Goal: Information Seeking & Learning: Learn about a topic

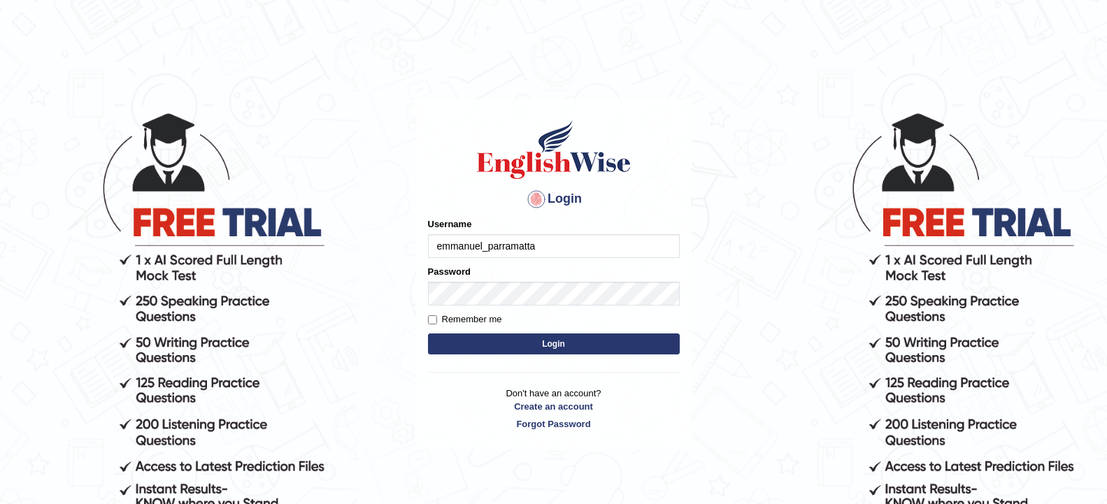
type input "emmanuel_parramatta"
click at [468, 320] on label "Remember me" at bounding box center [465, 320] width 74 height 14
click at [437, 320] on input "Remember me" at bounding box center [432, 319] width 9 height 9
checkbox input "true"
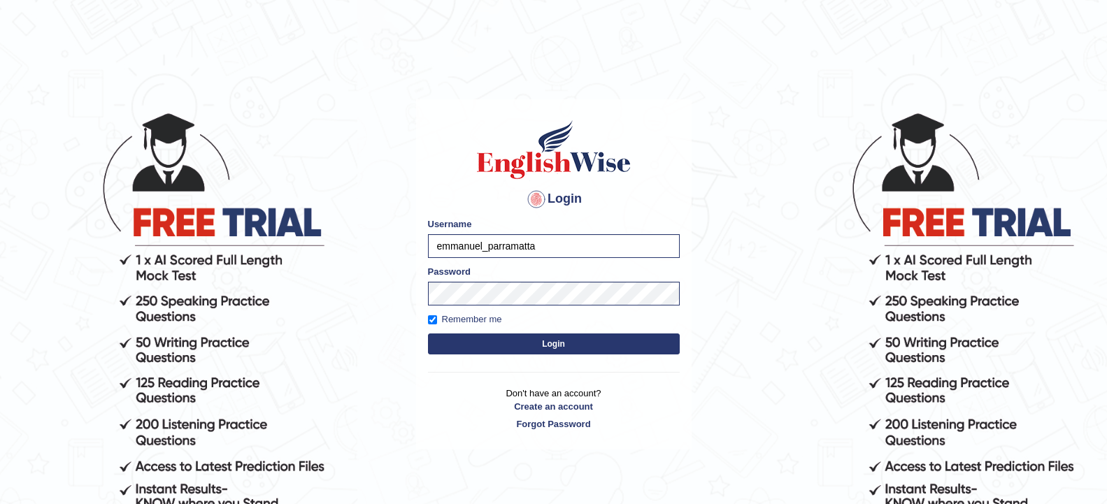
click at [498, 341] on button "Login" at bounding box center [554, 344] width 252 height 21
click at [533, 350] on button "Login" at bounding box center [554, 344] width 252 height 21
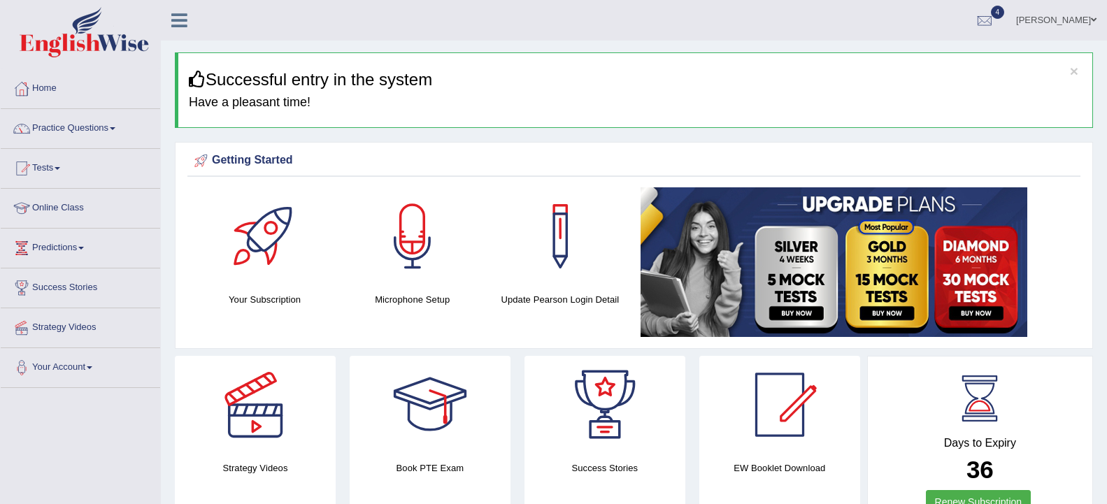
click at [118, 124] on link "Practice Questions" at bounding box center [80, 126] width 159 height 35
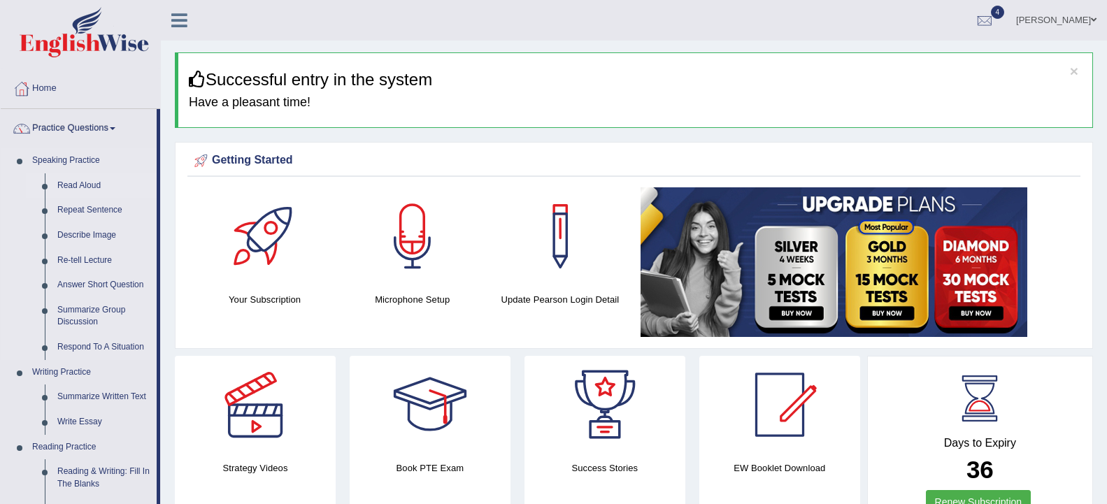
click at [83, 184] on link "Read Aloud" at bounding box center [104, 185] width 106 height 25
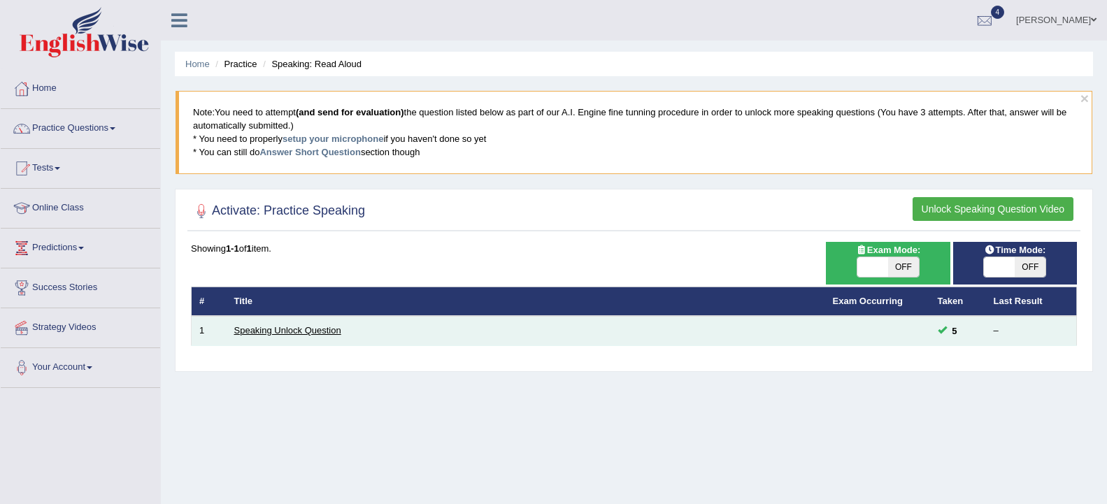
click at [324, 330] on link "Speaking Unlock Question" at bounding box center [287, 330] width 107 height 10
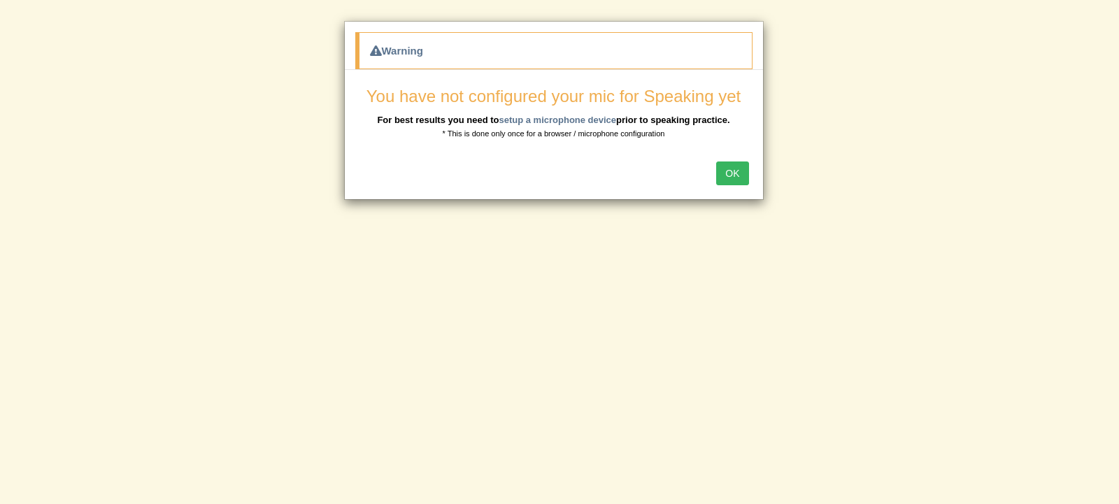
click at [732, 178] on button "OK" at bounding box center [732, 174] width 32 height 24
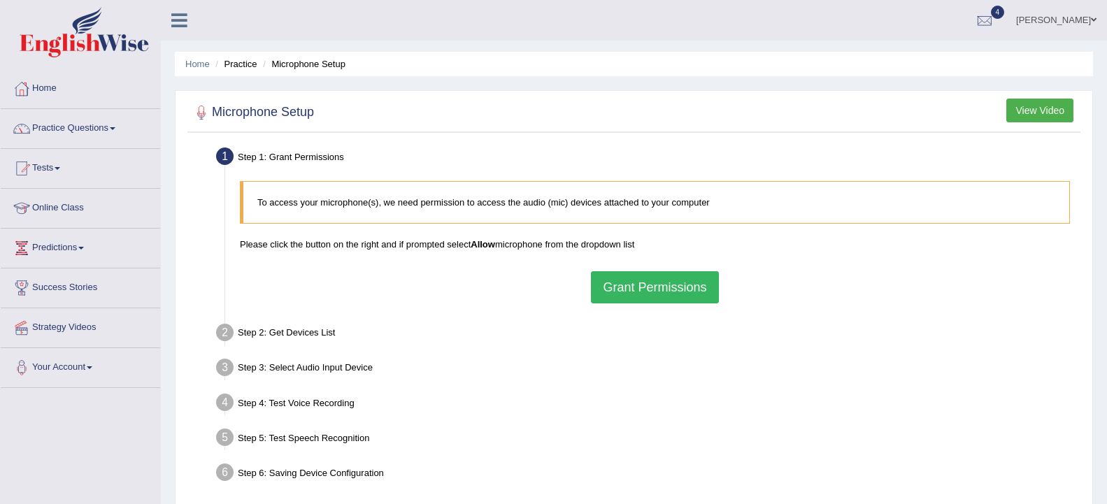
click at [667, 285] on button "Grant Permissions" at bounding box center [654, 287] width 127 height 32
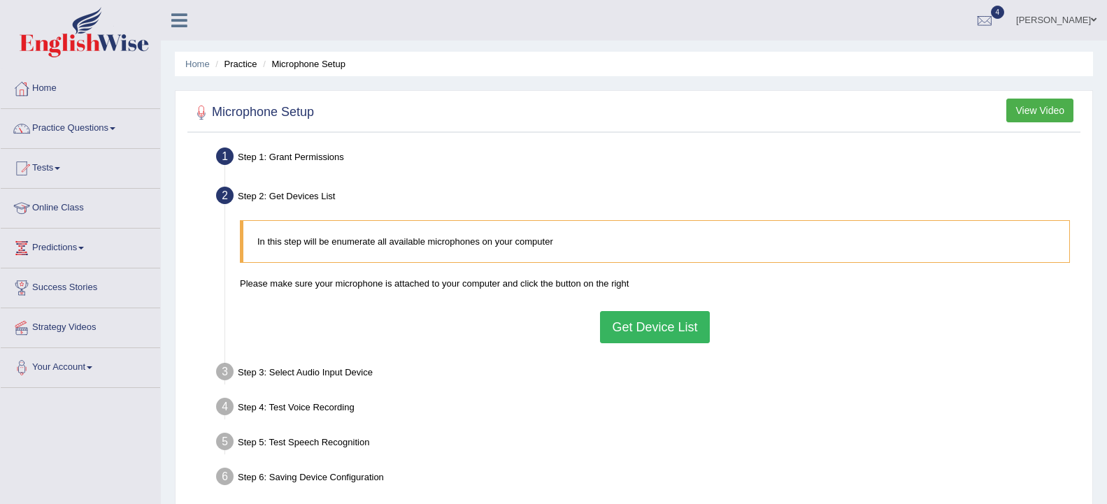
click at [697, 328] on button "Get Device List" at bounding box center [654, 327] width 109 height 32
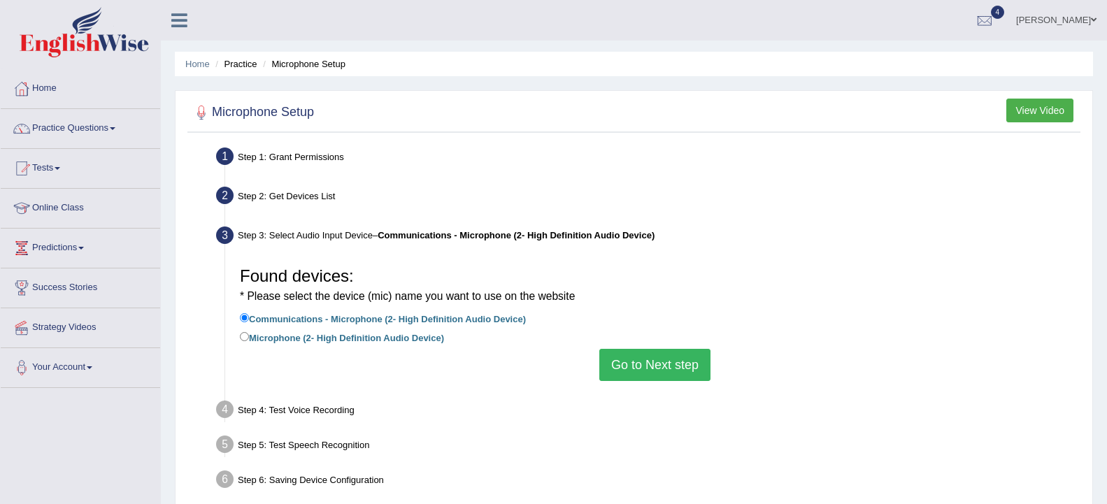
click at [687, 352] on button "Go to Next step" at bounding box center [654, 365] width 111 height 32
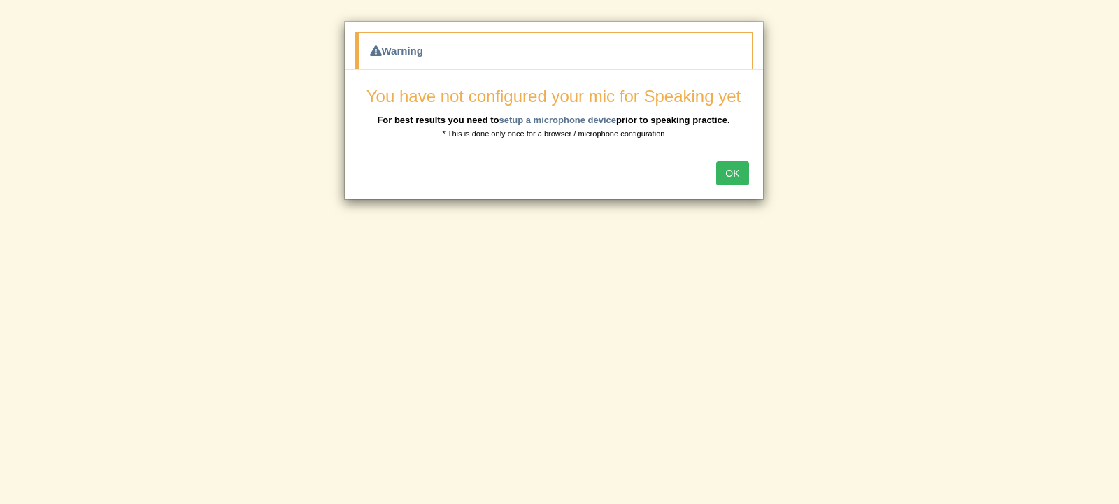
click at [739, 174] on button "OK" at bounding box center [732, 174] width 32 height 24
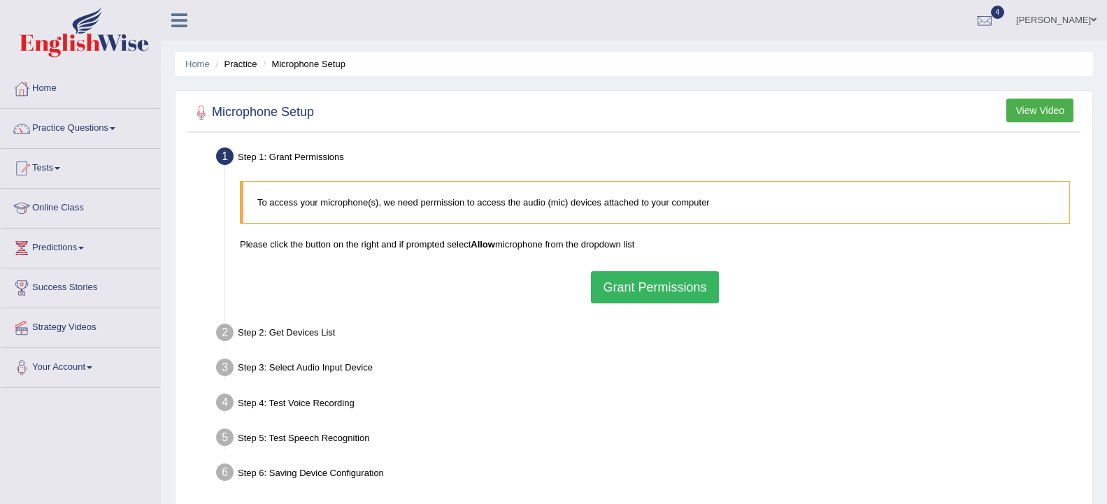
click at [639, 280] on button "Grant Permissions" at bounding box center [654, 287] width 127 height 32
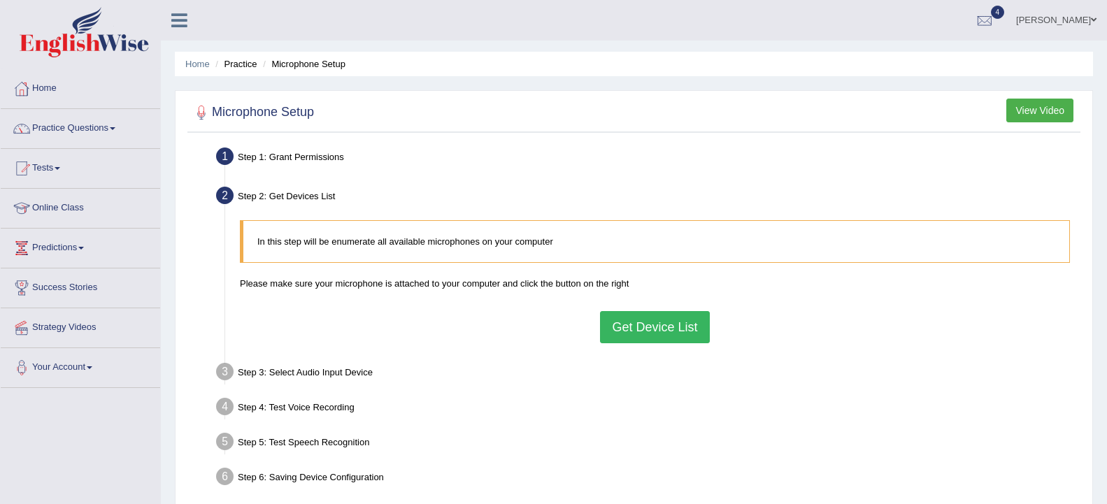
click at [639, 325] on button "Get Device List" at bounding box center [654, 327] width 109 height 32
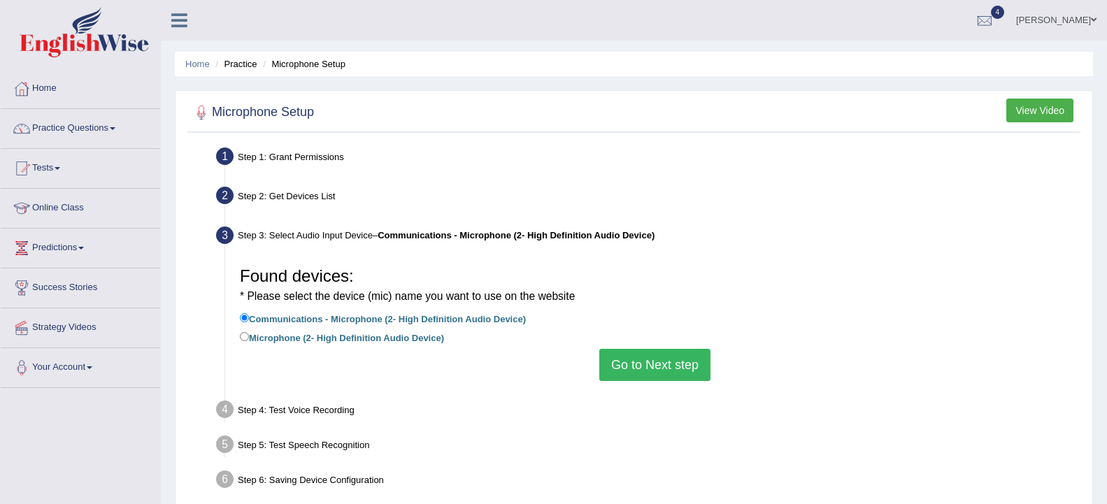
click at [249, 335] on label "Microphone (2- High Definition Audio Device)" at bounding box center [342, 336] width 204 height 15
click at [249, 335] on input "Microphone (2- High Definition Audio Device)" at bounding box center [244, 336] width 9 height 9
radio input "true"
click at [687, 364] on button "Go to Next step" at bounding box center [654, 365] width 111 height 32
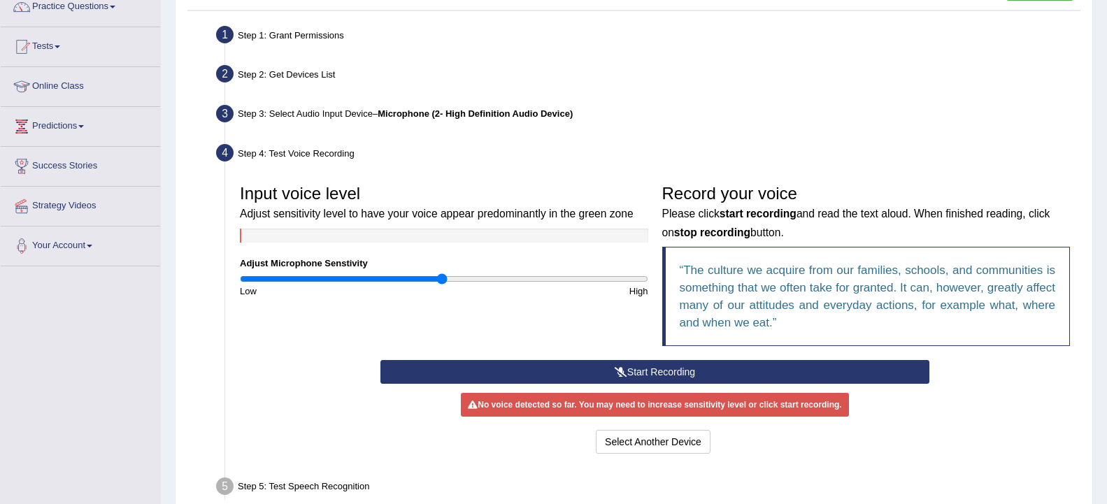
scroll to position [138, 0]
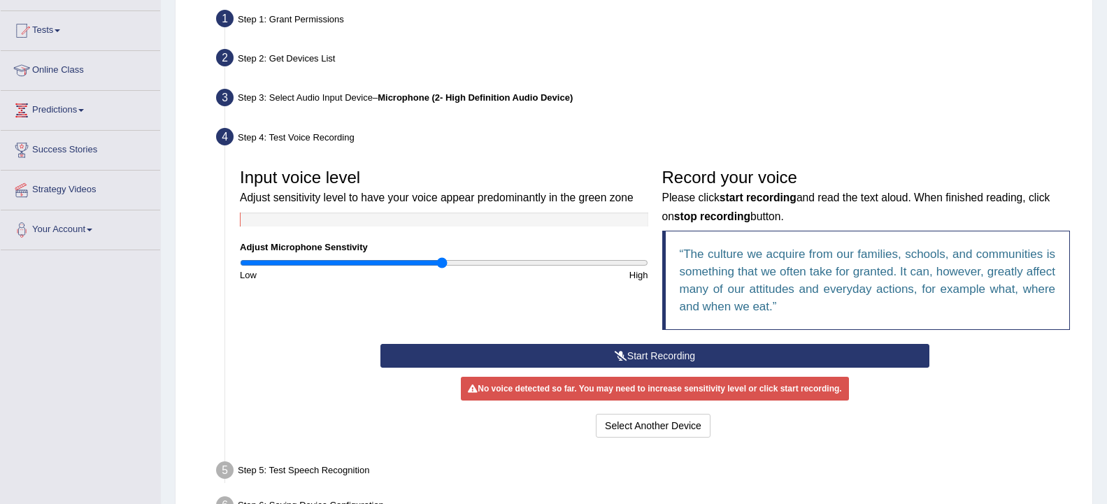
click at [707, 355] on button "Start Recording" at bounding box center [654, 356] width 549 height 24
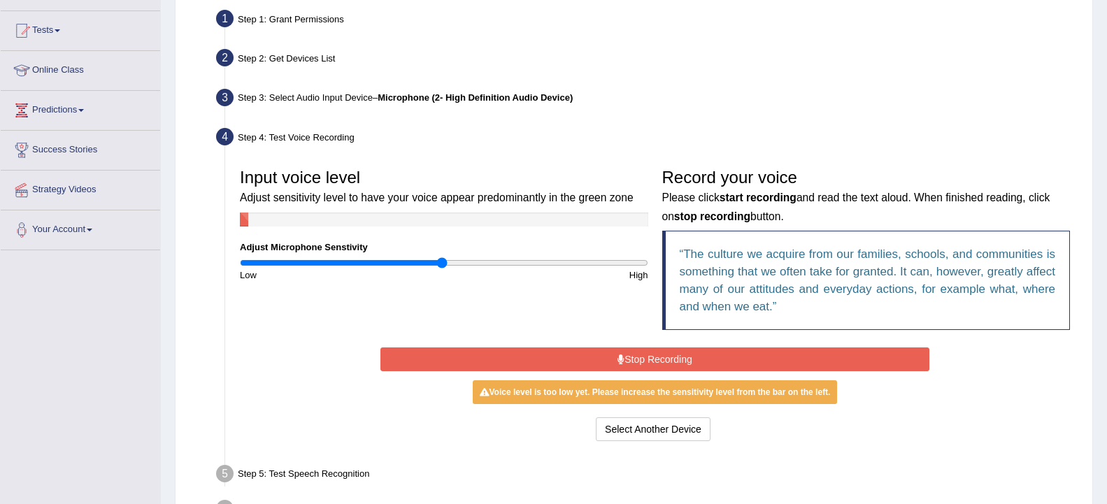
click at [707, 355] on button "Stop Recording" at bounding box center [654, 360] width 549 height 24
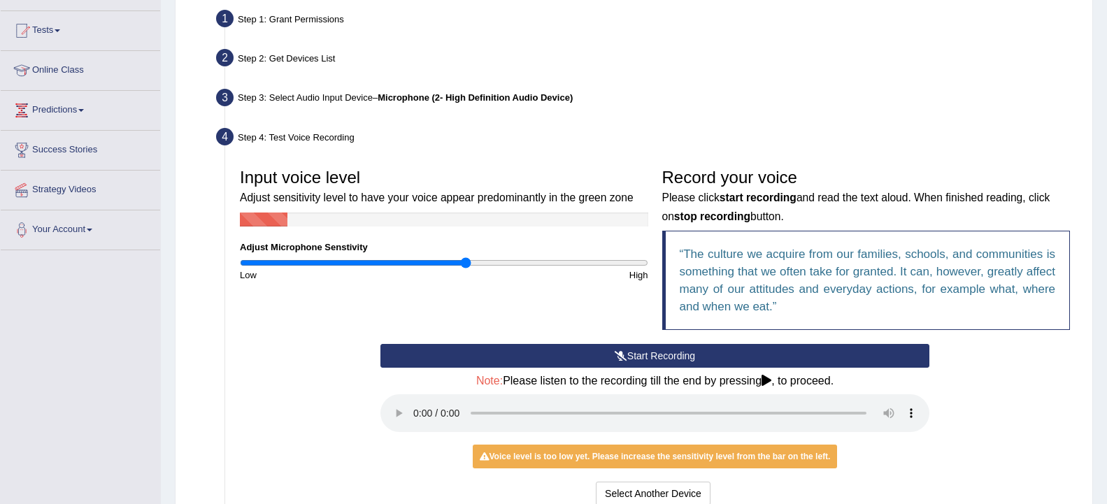
type input "1.12"
click at [465, 262] on input "range" at bounding box center [444, 262] width 408 height 11
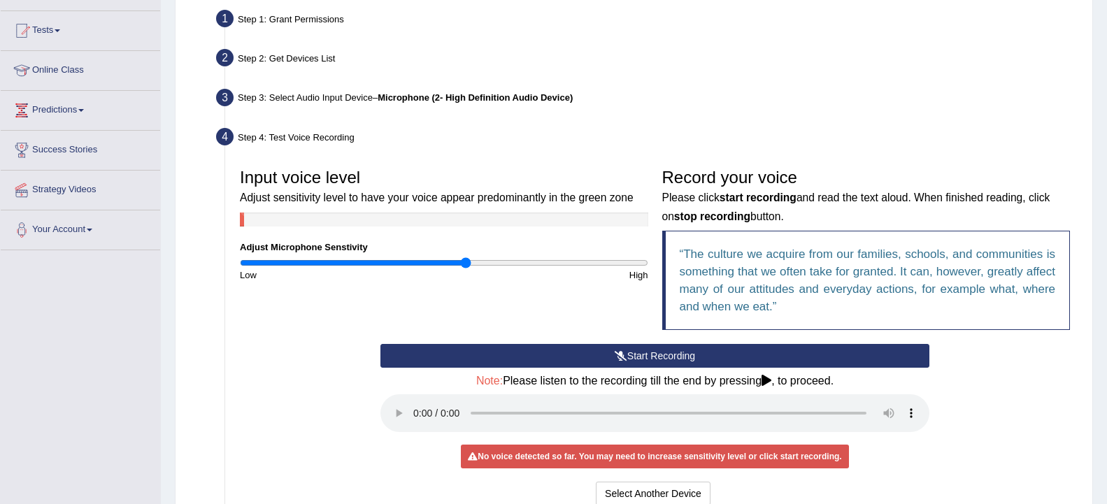
click at [537, 350] on button "Start Recording" at bounding box center [654, 356] width 549 height 24
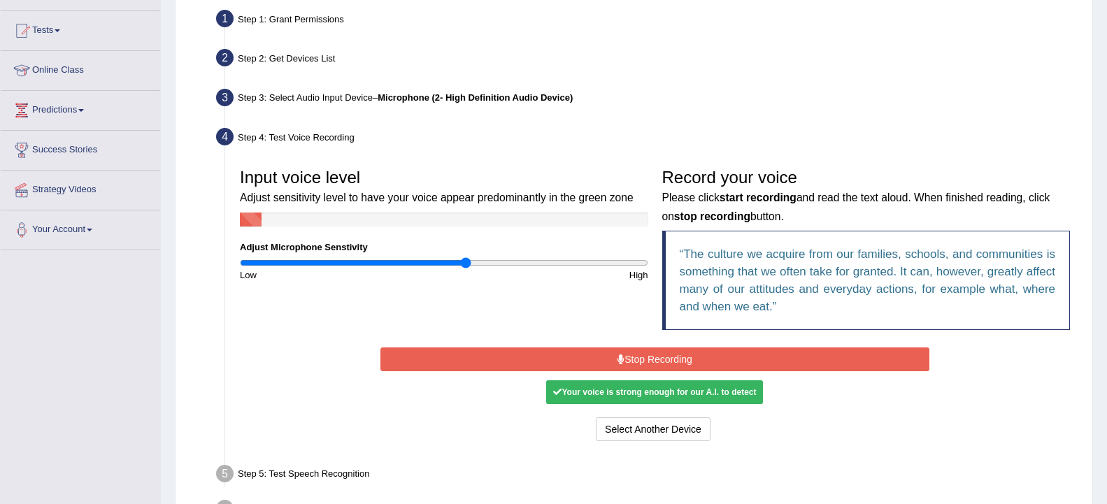
click at [639, 359] on button "Stop Recording" at bounding box center [654, 360] width 549 height 24
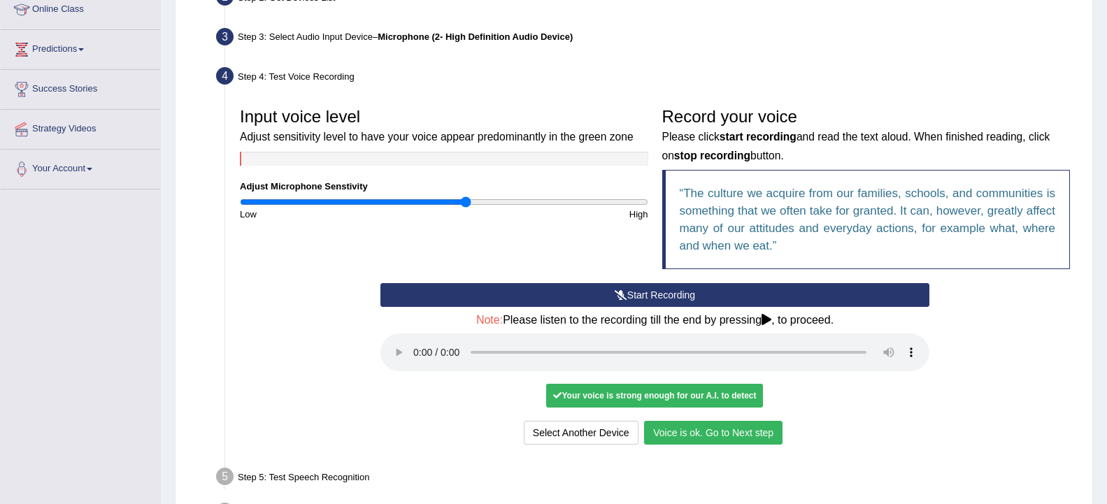
scroll to position [295, 0]
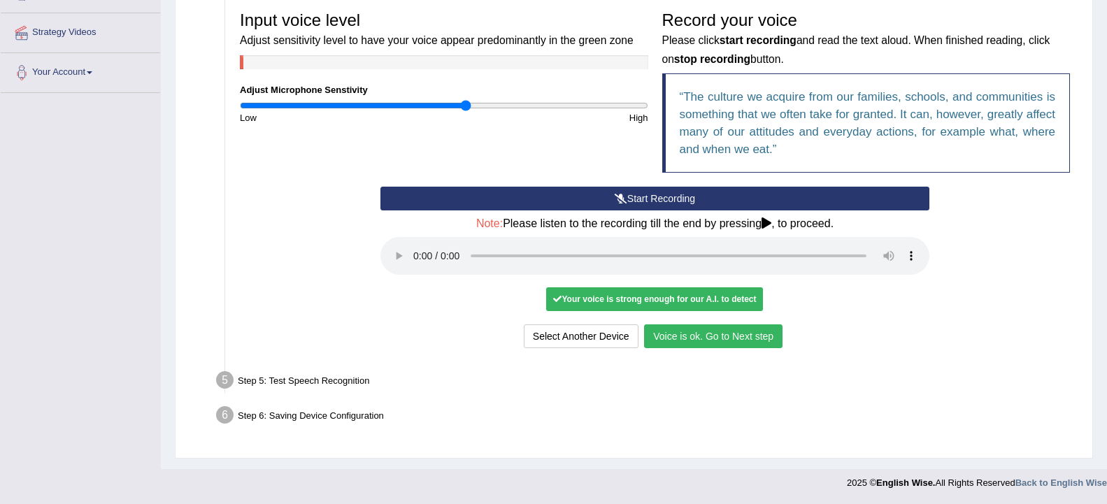
click at [742, 340] on button "Voice is ok. Go to Next step" at bounding box center [713, 337] width 138 height 24
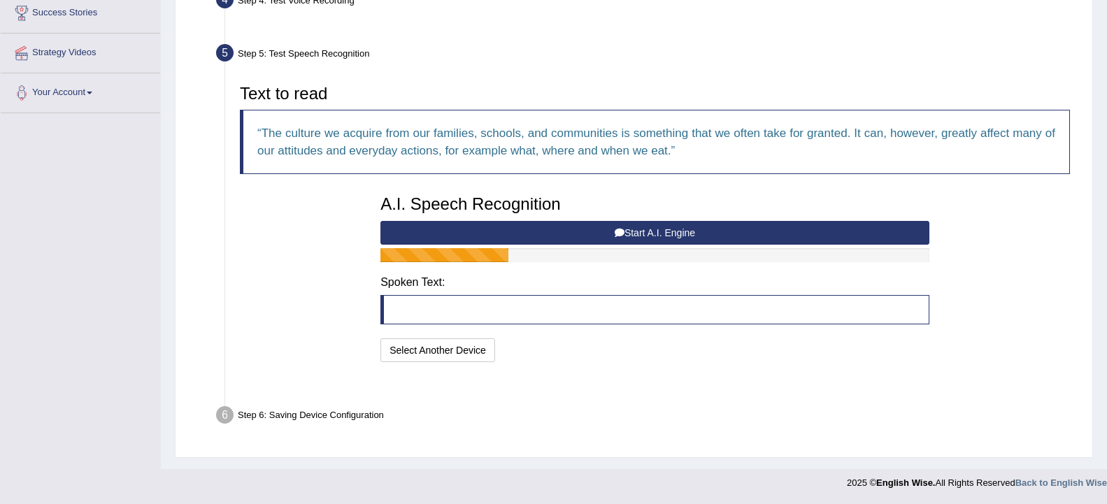
scroll to position [241, 0]
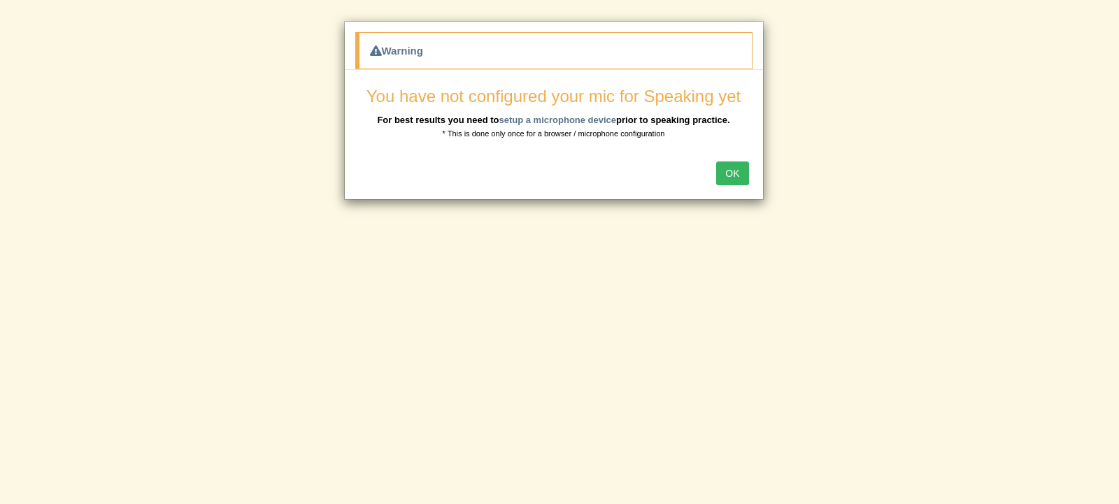
click at [739, 169] on button "OK" at bounding box center [732, 174] width 32 height 24
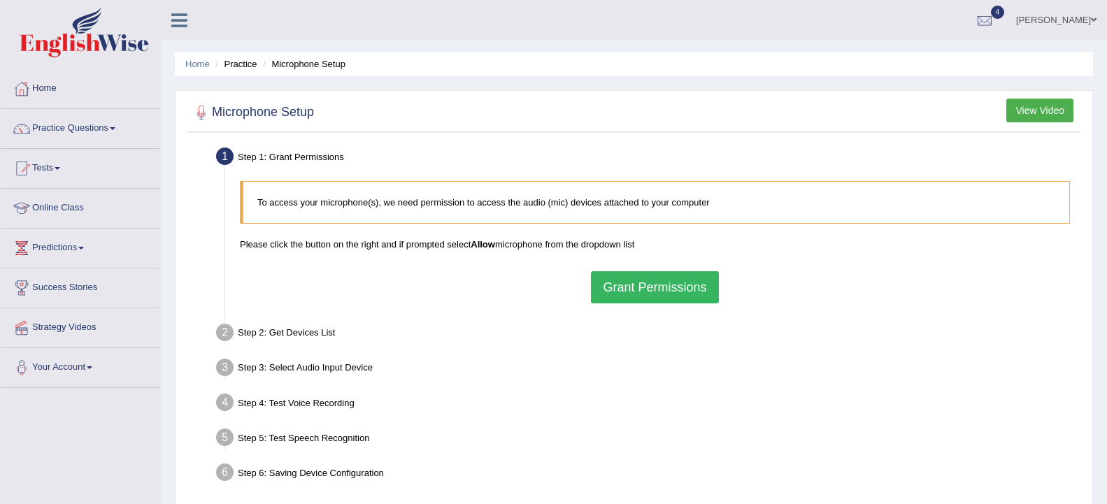
click at [653, 291] on button "Grant Permissions" at bounding box center [654, 287] width 127 height 32
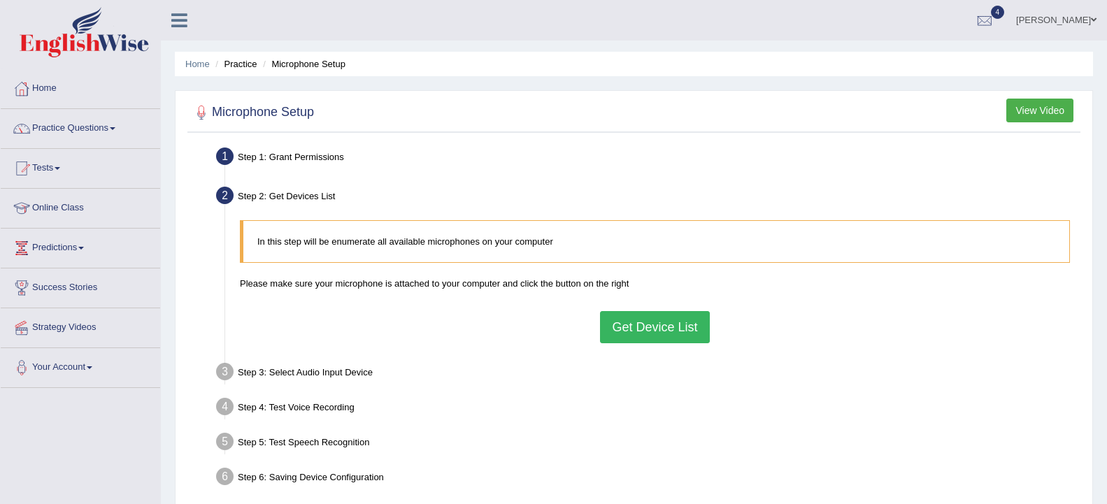
click at [650, 325] on button "Get Device List" at bounding box center [654, 327] width 109 height 32
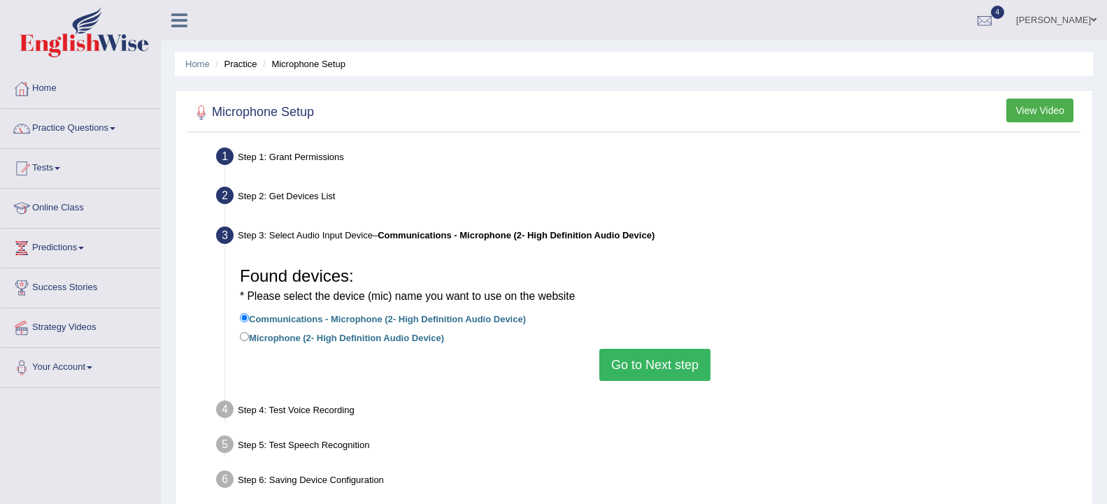
click at [647, 358] on button "Go to Next step" at bounding box center [654, 365] width 111 height 32
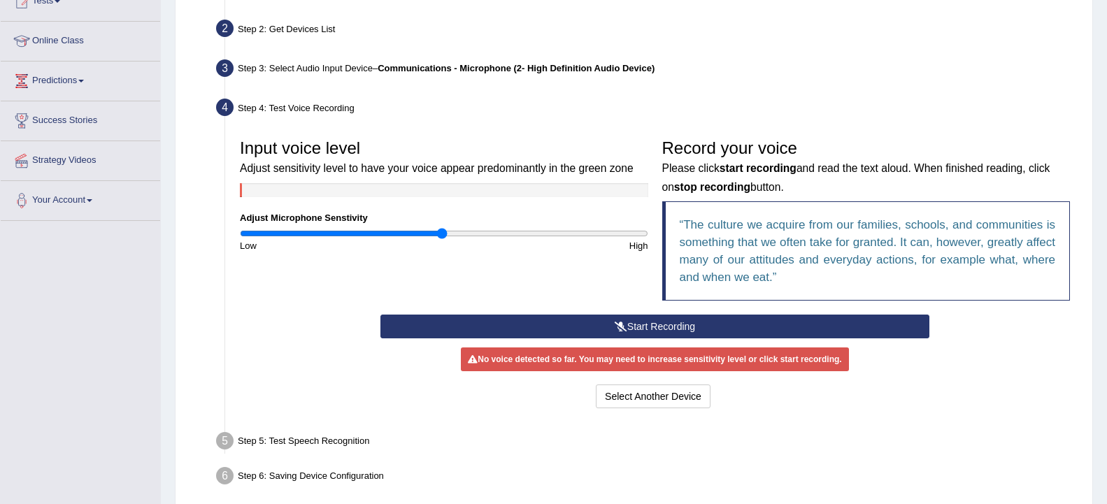
scroll to position [211, 0]
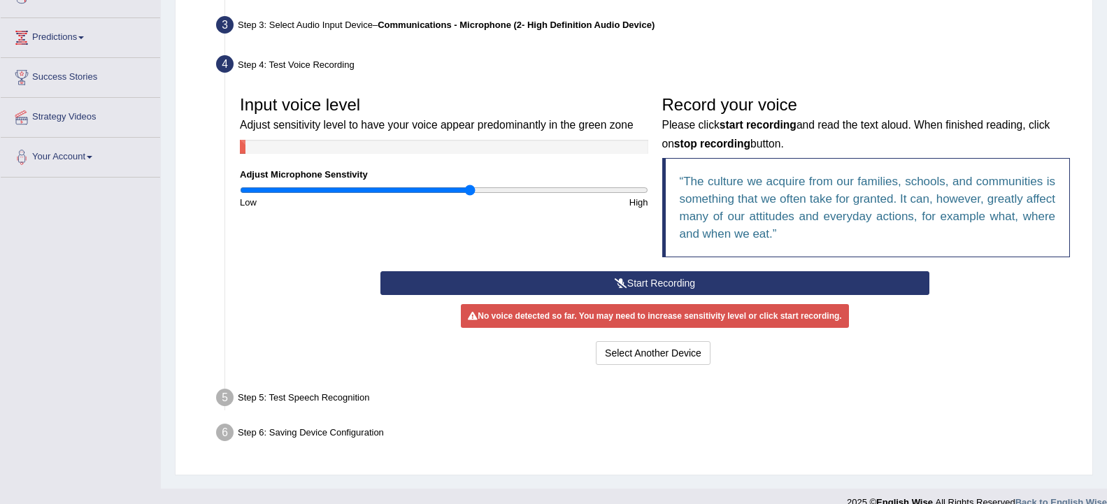
drag, startPoint x: 439, startPoint y: 187, endPoint x: 470, endPoint y: 194, distance: 32.4
type input "1.14"
click at [470, 194] on input "range" at bounding box center [444, 190] width 408 height 11
click at [606, 293] on button "Start Recording" at bounding box center [654, 283] width 549 height 24
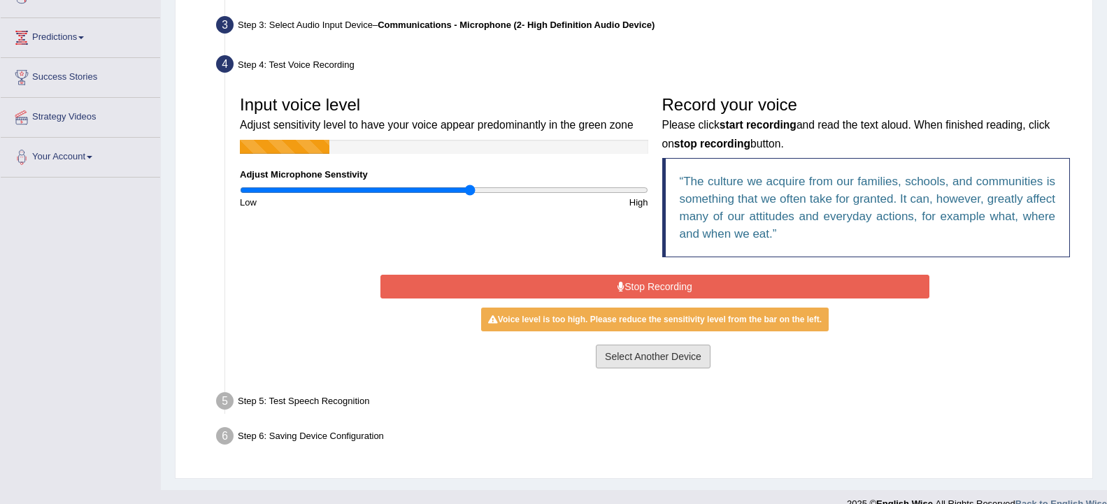
click at [671, 359] on button "Select Another Device" at bounding box center [653, 357] width 115 height 24
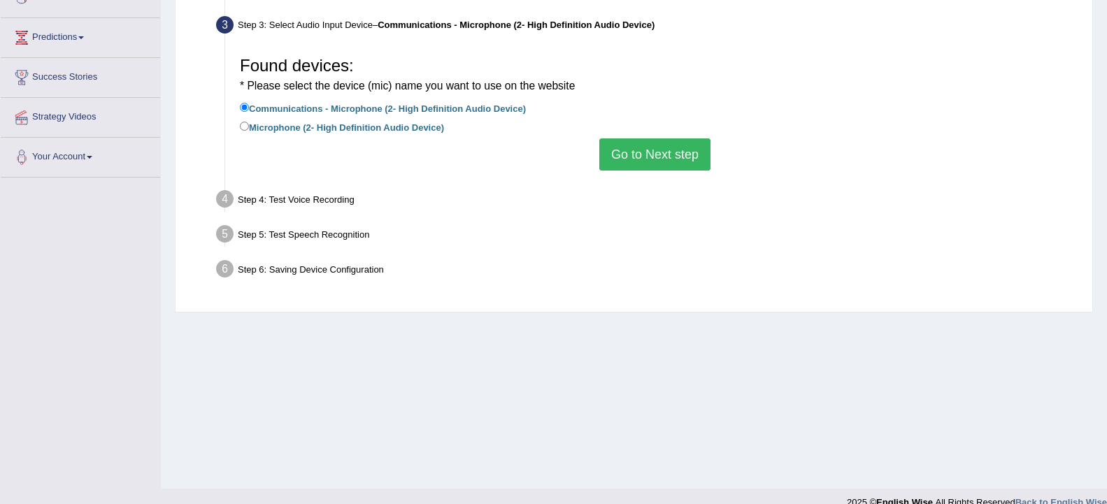
click at [651, 148] on button "Go to Next step" at bounding box center [654, 154] width 111 height 32
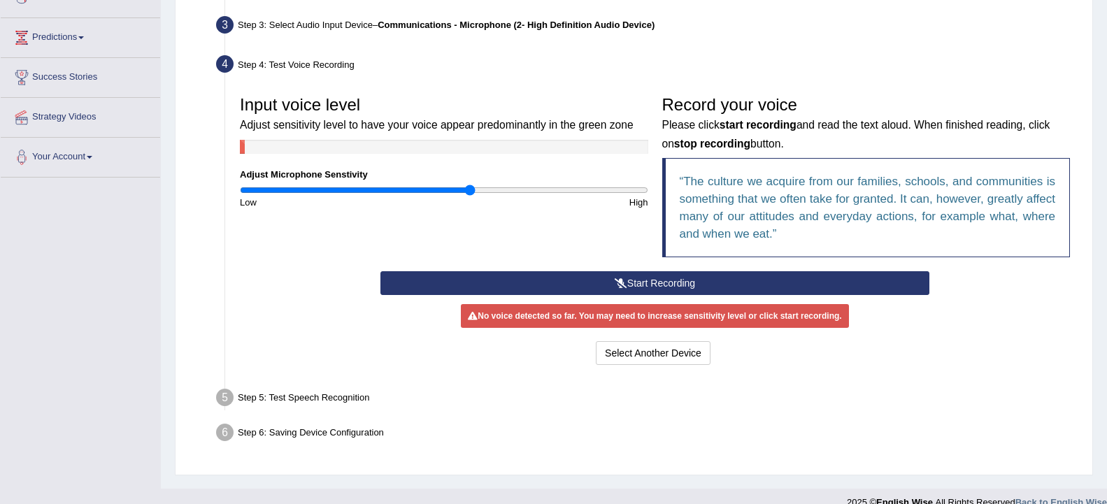
click at [647, 283] on button "Start Recording" at bounding box center [654, 283] width 549 height 24
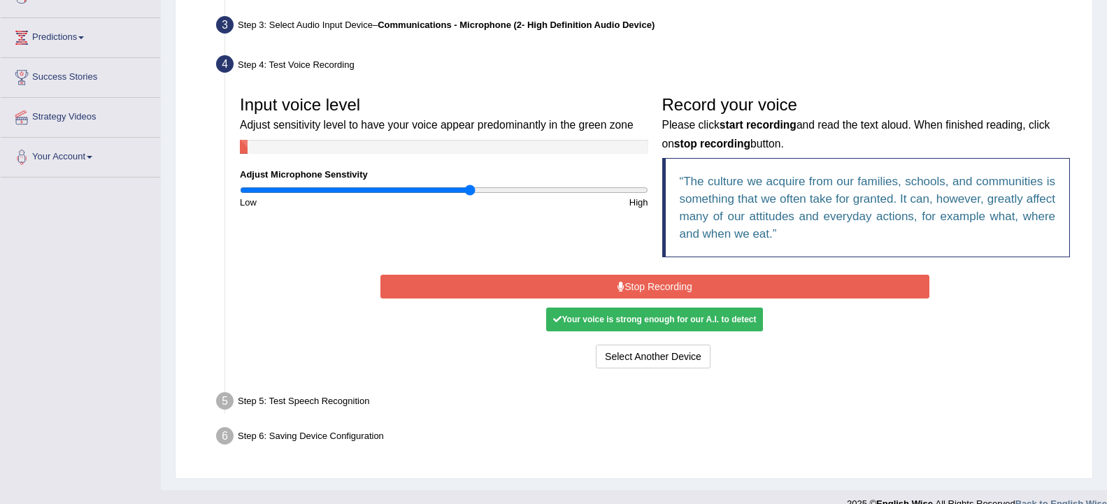
click at [671, 273] on div "Start Recording Stop Recording Note: Please listen to the recording till the en…" at bounding box center [654, 321] width 563 height 101
click at [662, 296] on button "Stop Recording" at bounding box center [654, 287] width 549 height 24
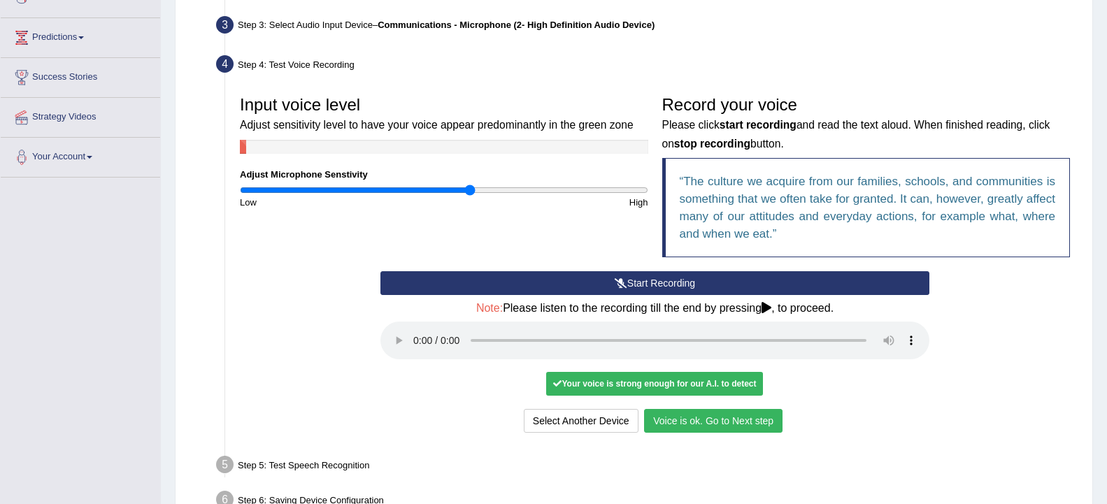
click at [679, 418] on button "Voice is ok. Go to Next step" at bounding box center [713, 421] width 138 height 24
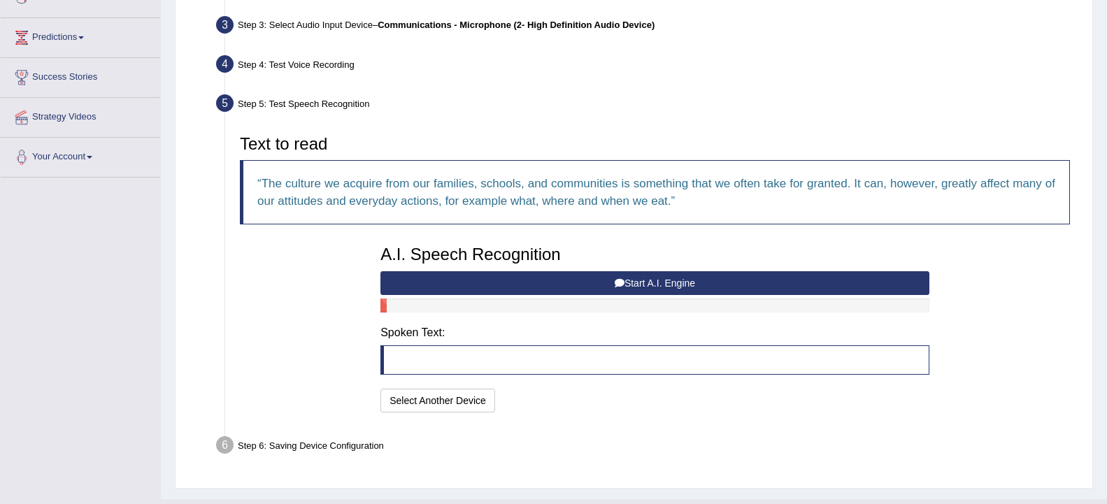
click at [576, 283] on button "Start A.I. Engine" at bounding box center [654, 283] width 549 height 24
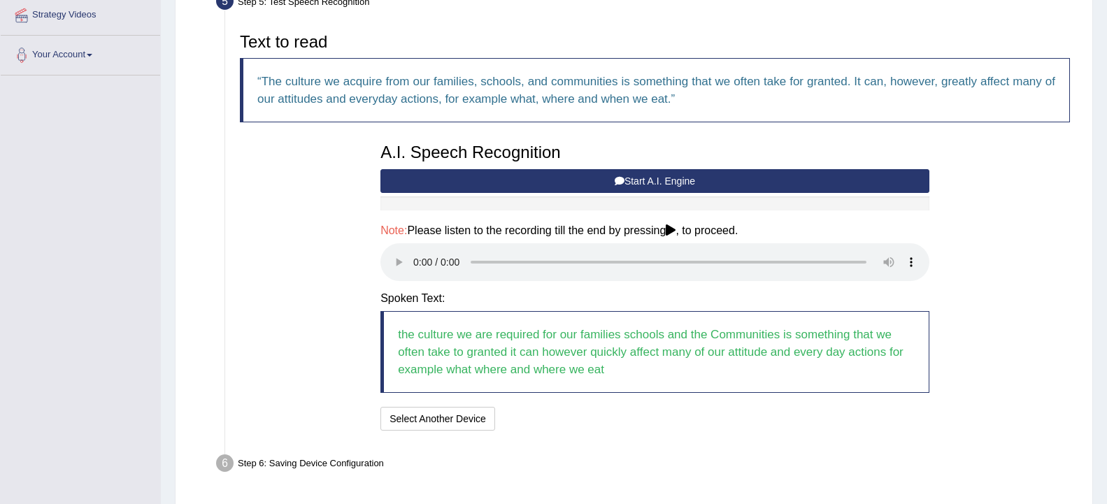
scroll to position [316, 0]
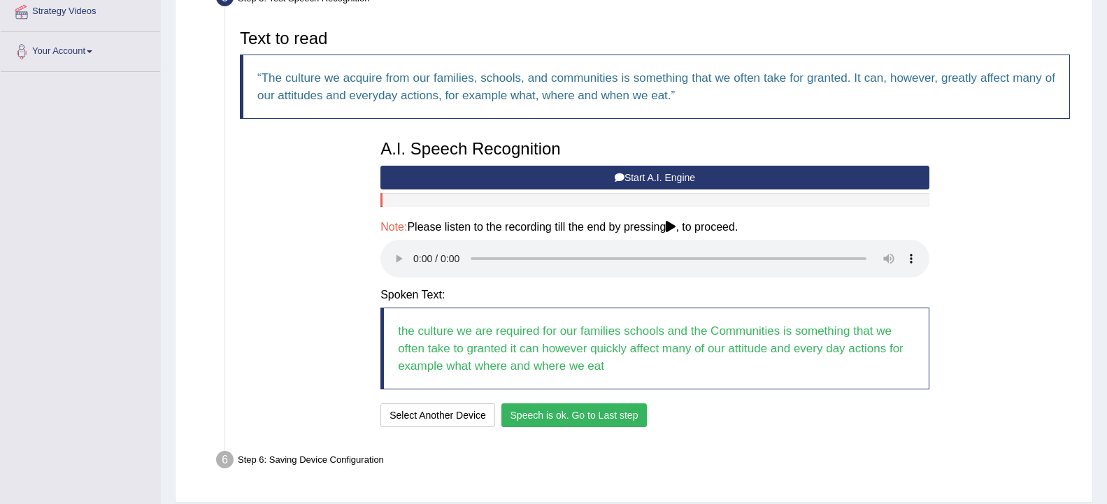
click at [597, 413] on button "Speech is ok. Go to Last step" at bounding box center [574, 416] width 146 height 24
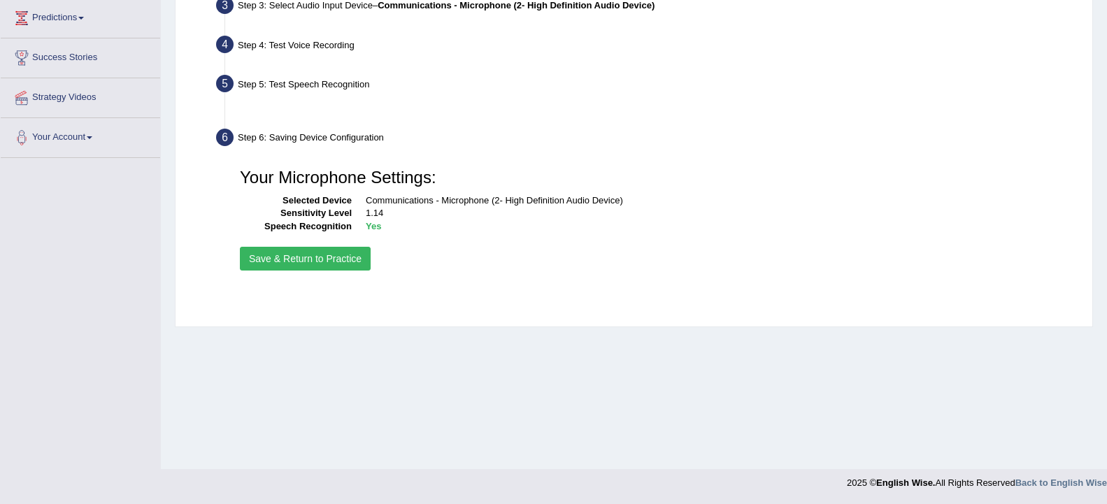
scroll to position [230, 0]
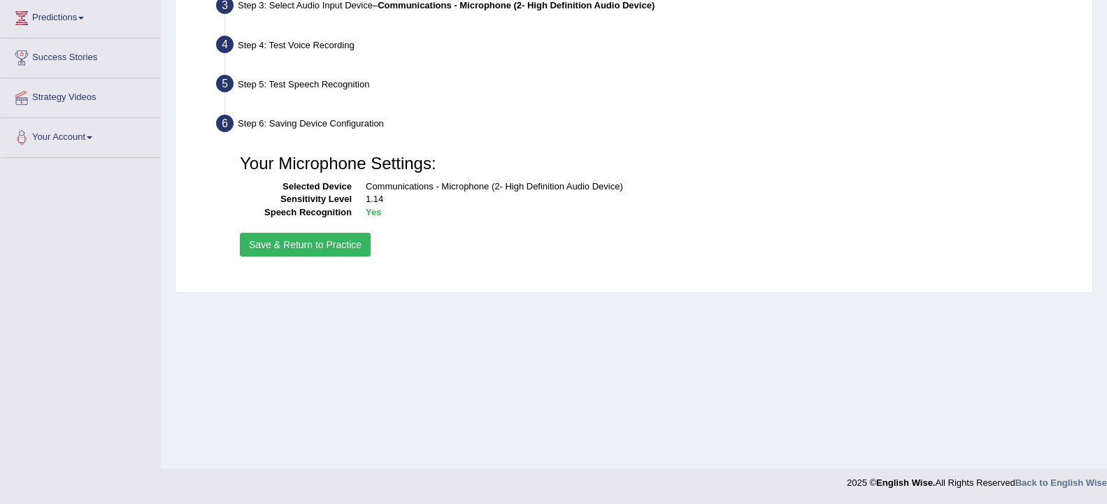
click at [320, 245] on button "Save & Return to Practice" at bounding box center [305, 245] width 131 height 24
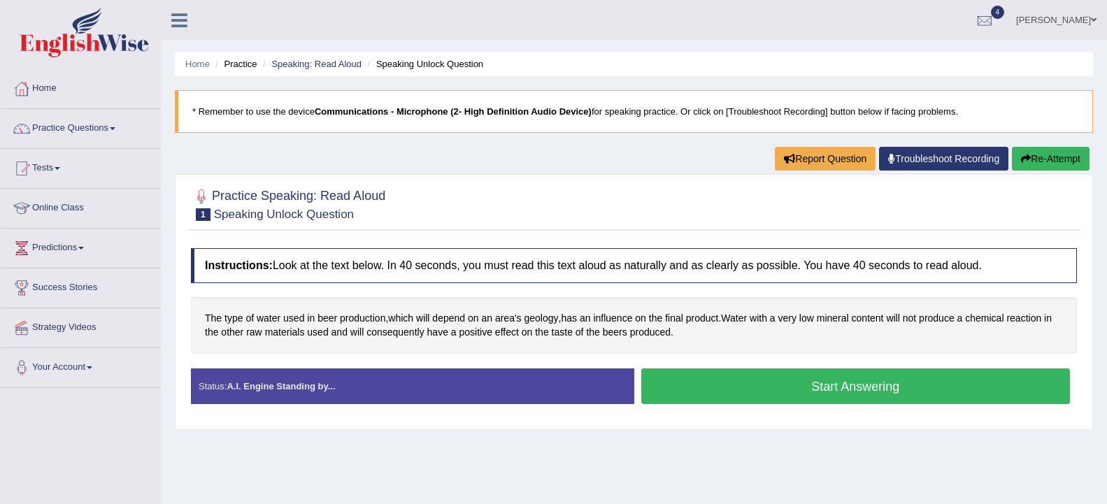
click at [736, 388] on button "Start Answering" at bounding box center [855, 387] width 429 height 36
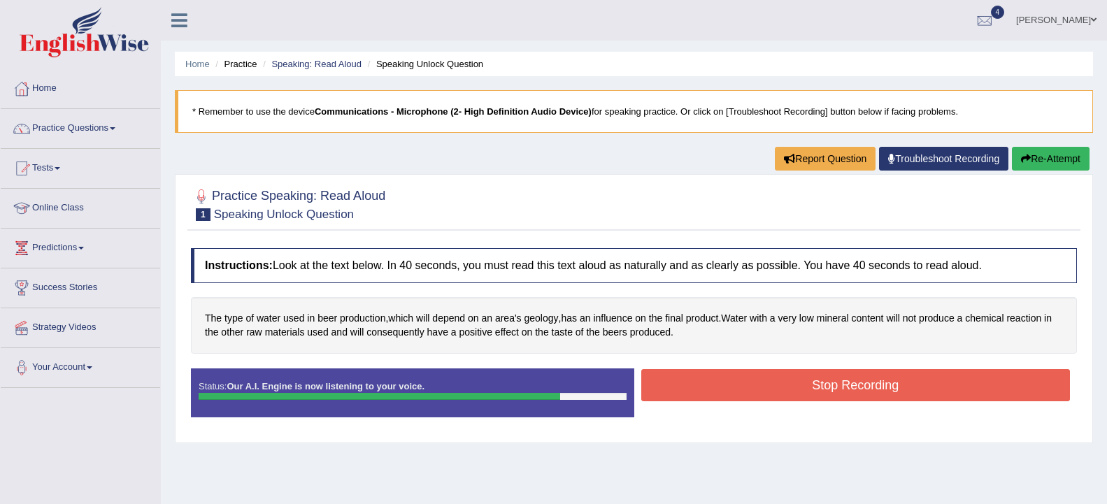
click at [736, 388] on button "Stop Recording" at bounding box center [855, 385] width 429 height 32
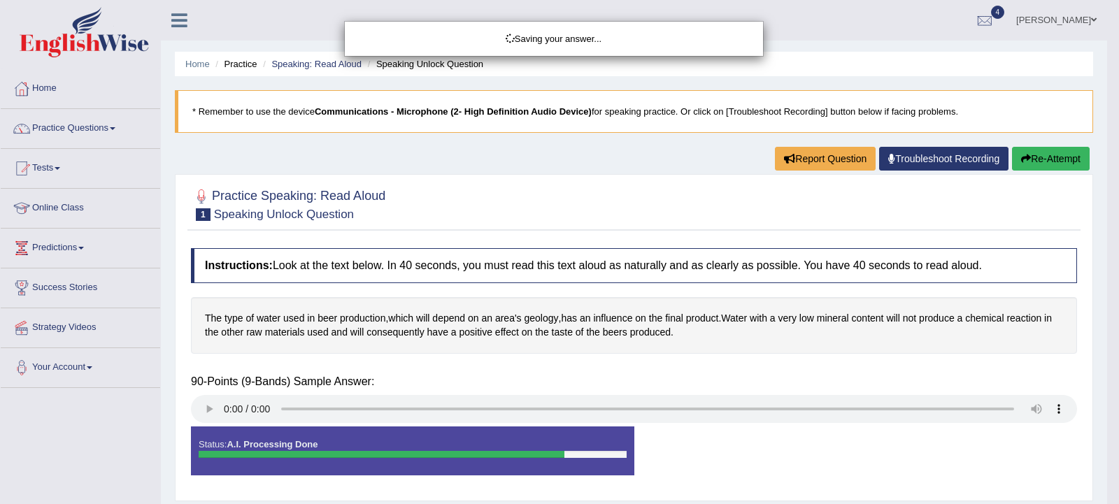
click at [210, 409] on div "Saving your answer..." at bounding box center [559, 252] width 1119 height 504
click at [210, 408] on div "Saving your answer..." at bounding box center [559, 252] width 1119 height 504
click at [210, 406] on div "Saving your answer..." at bounding box center [559, 252] width 1119 height 504
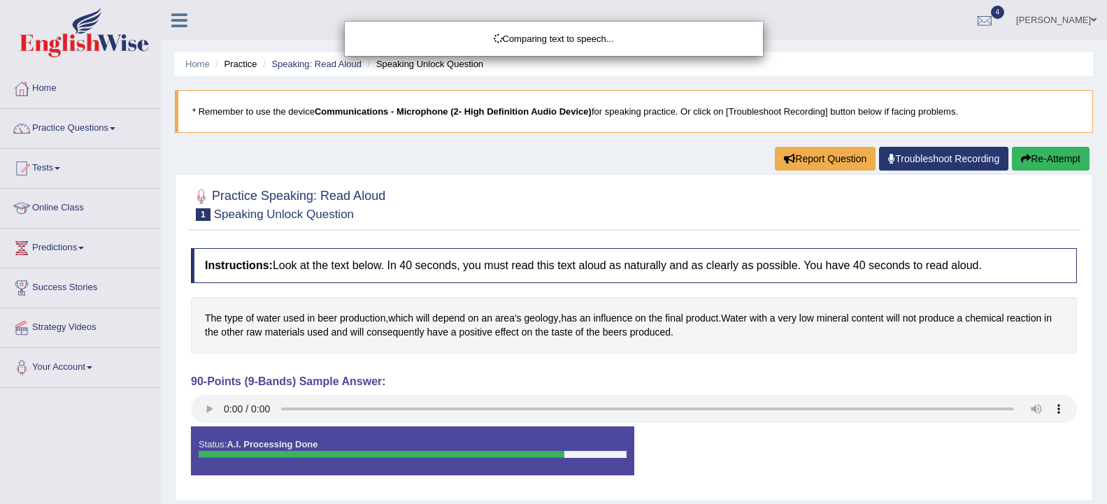
click at [209, 406] on div "Comparing text to speech..." at bounding box center [553, 252] width 1107 height 504
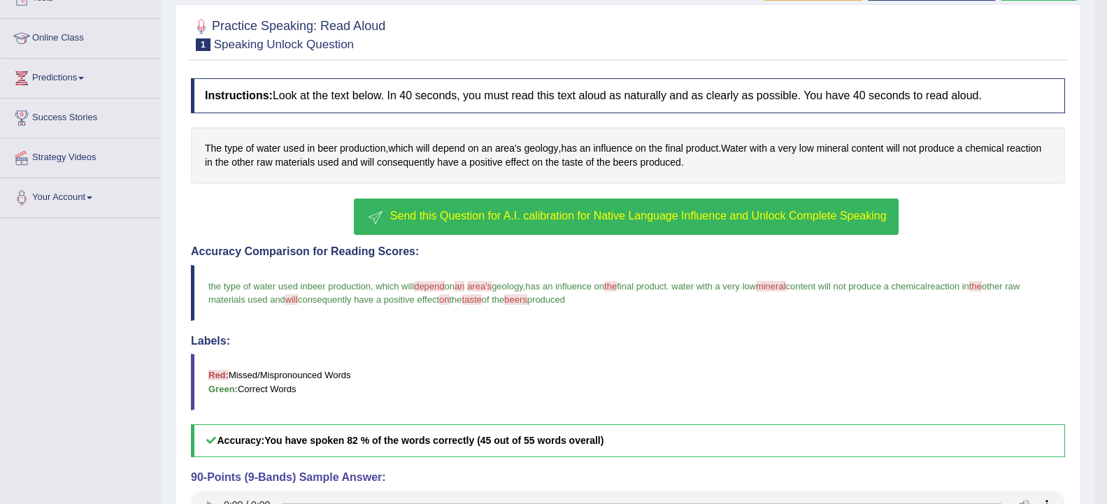
scroll to position [308, 0]
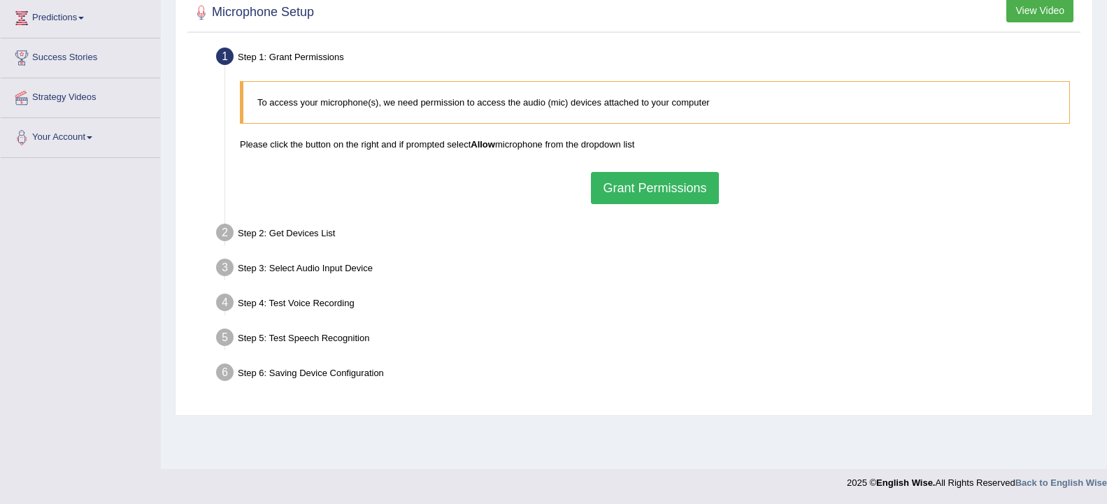
click at [683, 198] on button "Grant Permissions" at bounding box center [654, 188] width 127 height 32
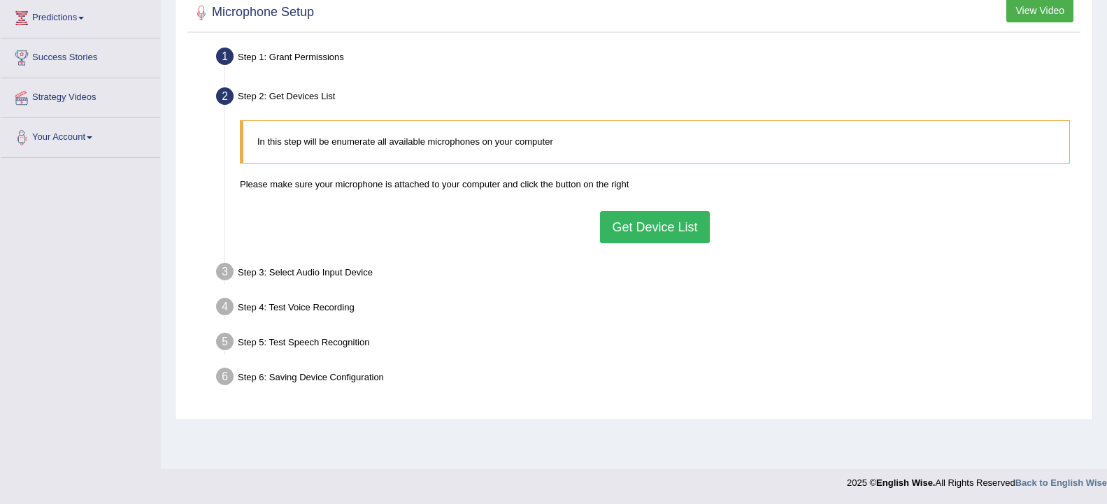
click at [676, 226] on button "Get Device List" at bounding box center [654, 227] width 109 height 32
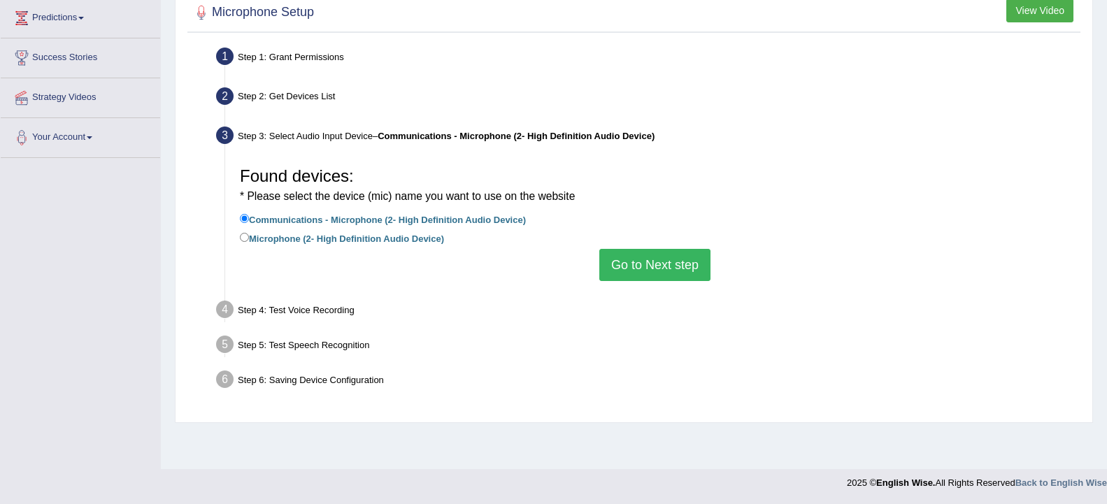
click at [252, 240] on label "Microphone (2- High Definition Audio Device)" at bounding box center [342, 237] width 204 height 15
click at [249, 240] on input "Microphone (2- High Definition Audio Device)" at bounding box center [244, 237] width 9 height 9
radio input "true"
click at [657, 259] on button "Go to Next step" at bounding box center [654, 265] width 111 height 32
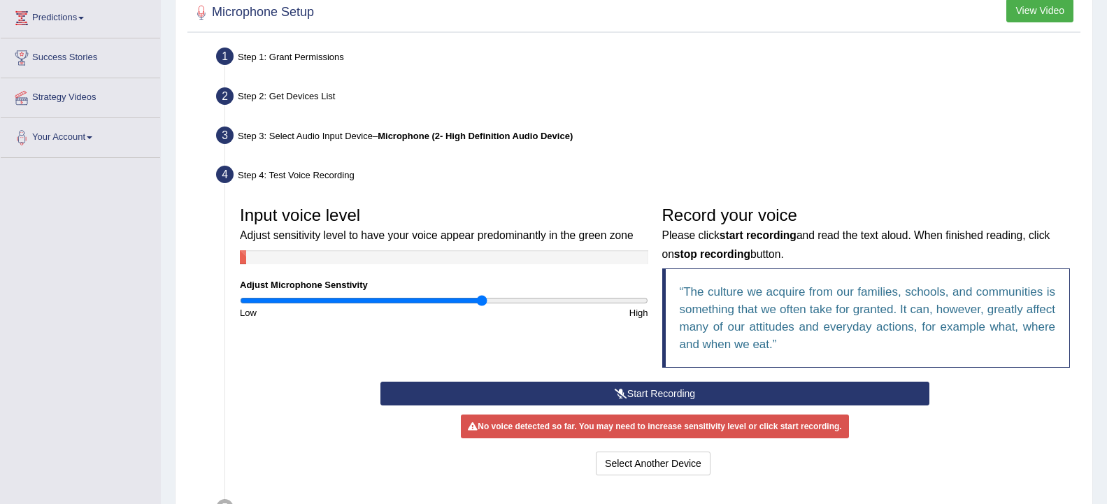
type input "1.2"
click at [483, 298] on input "range" at bounding box center [444, 300] width 408 height 11
click at [599, 400] on button "Start Recording" at bounding box center [654, 394] width 549 height 24
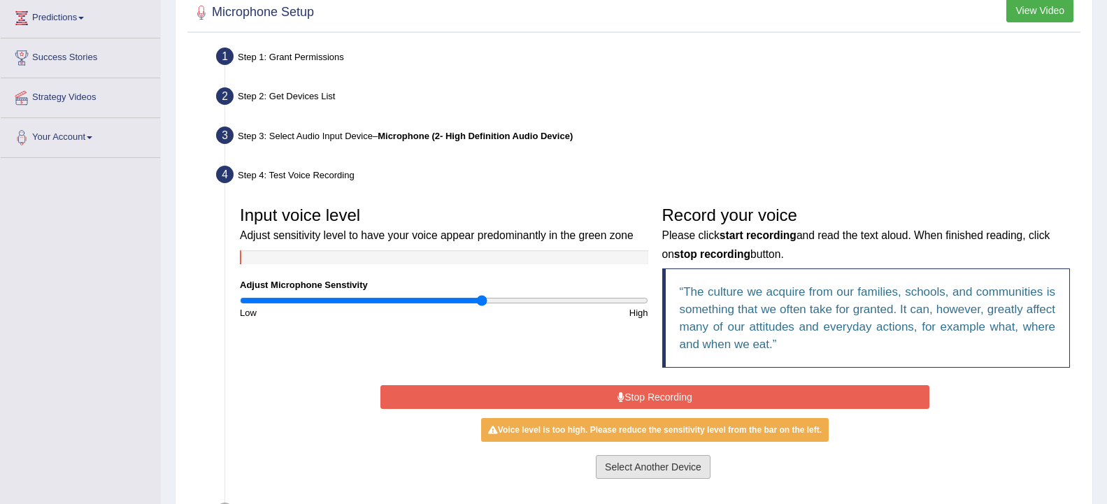
click at [653, 469] on button "Select Another Device" at bounding box center [653, 467] width 115 height 24
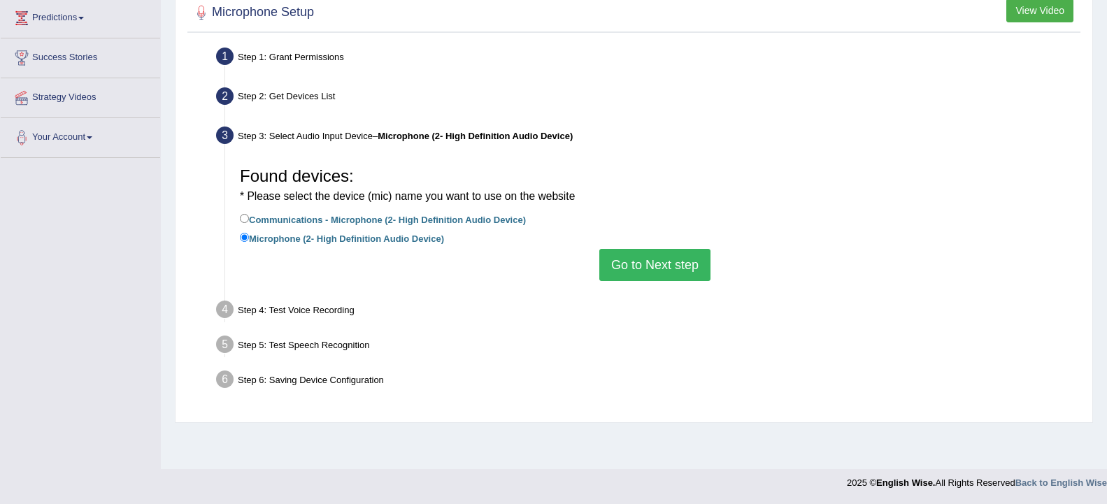
click at [674, 257] on button "Go to Next step" at bounding box center [654, 265] width 111 height 32
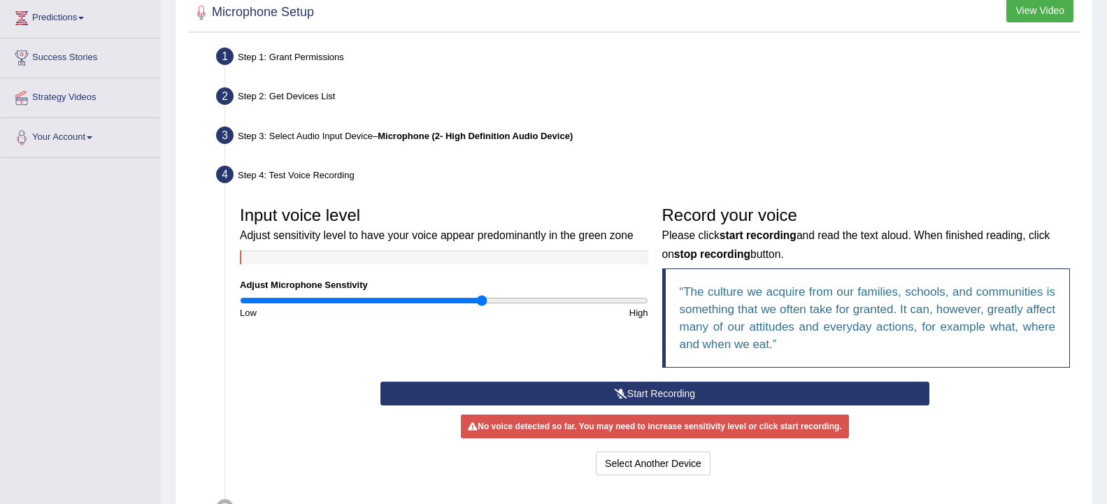
click at [662, 390] on button "Start Recording" at bounding box center [654, 394] width 549 height 24
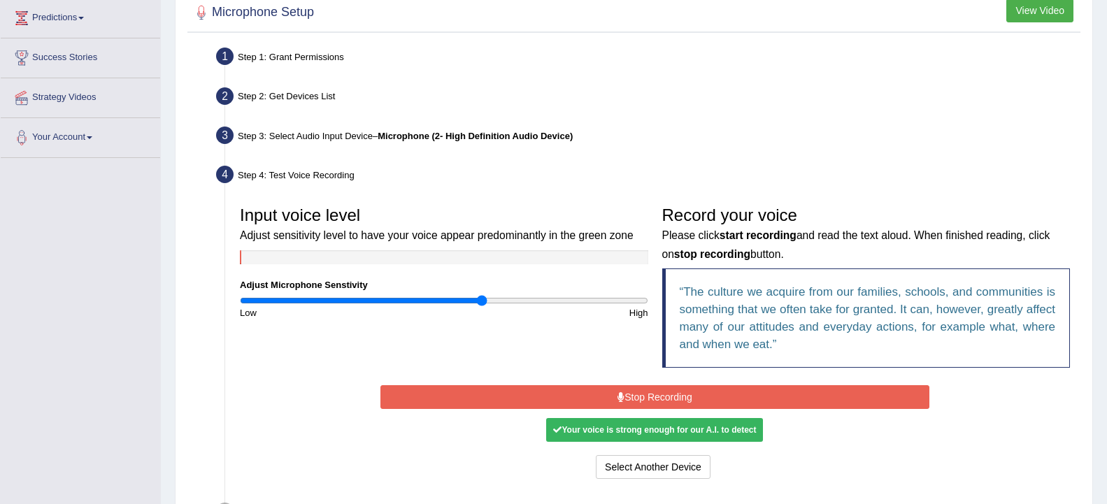
click at [654, 392] on button "Stop Recording" at bounding box center [654, 397] width 549 height 24
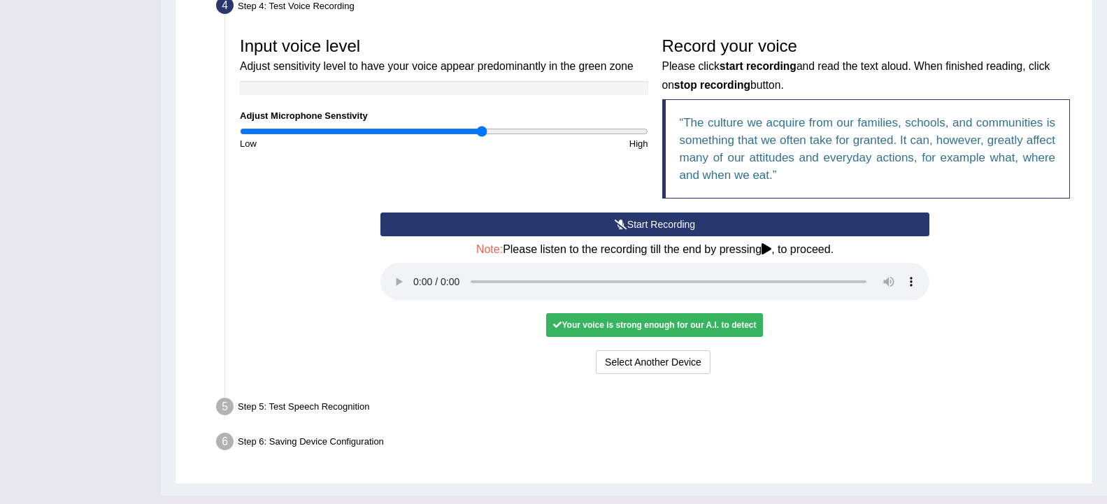
scroll to position [426, 0]
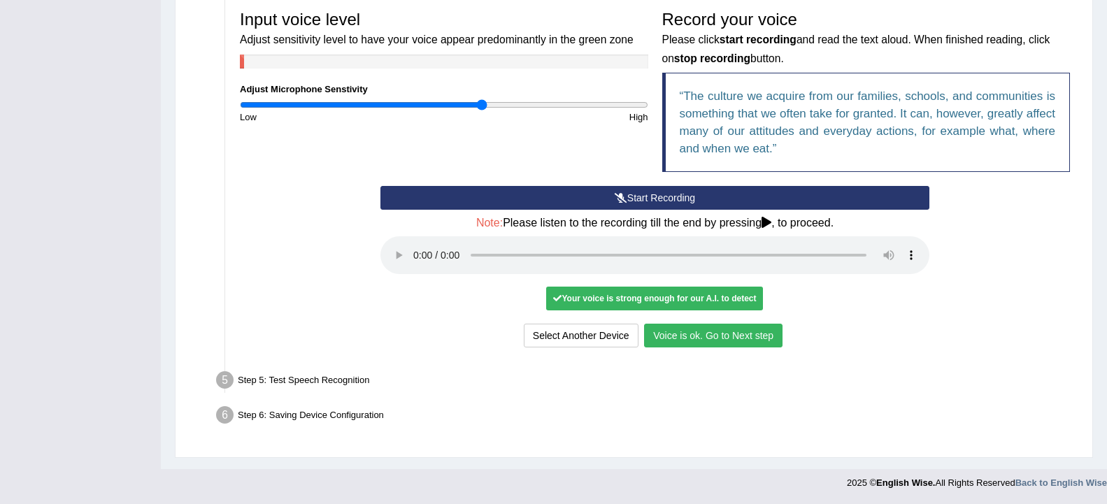
click at [667, 338] on button "Voice is ok. Go to Next step" at bounding box center [713, 336] width 138 height 24
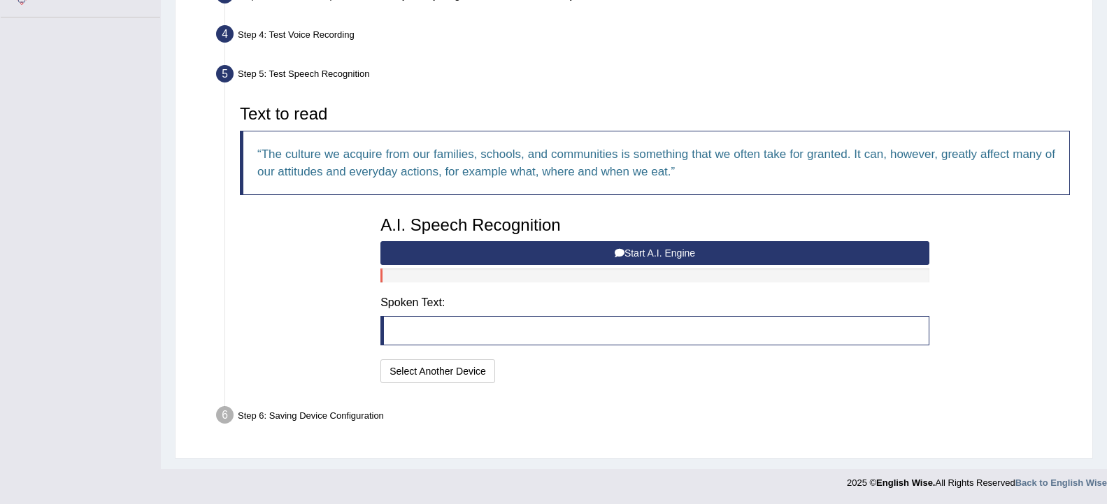
scroll to position [371, 0]
click at [592, 250] on button "Start A.I. Engine" at bounding box center [654, 253] width 549 height 24
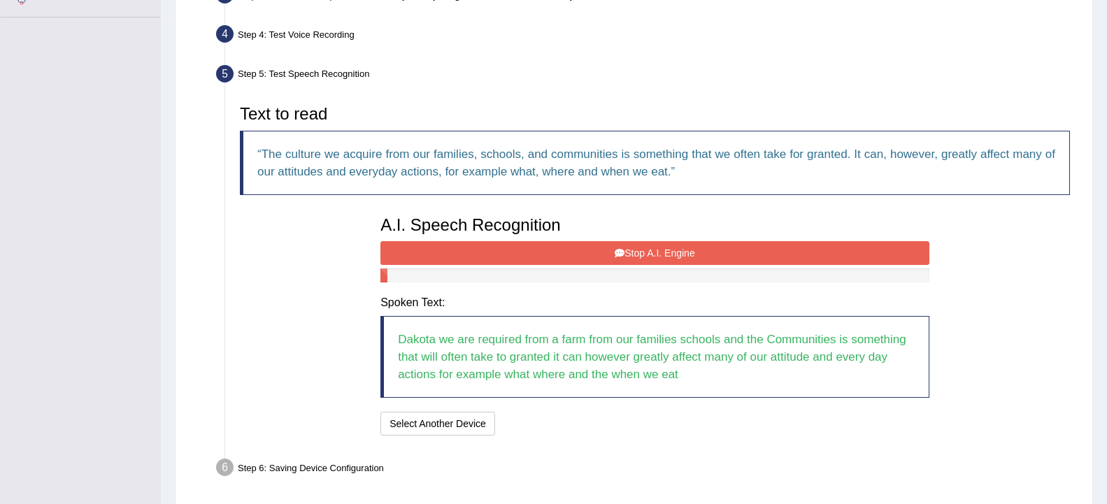
click at [592, 249] on button "Stop A.I. Engine" at bounding box center [654, 253] width 549 height 24
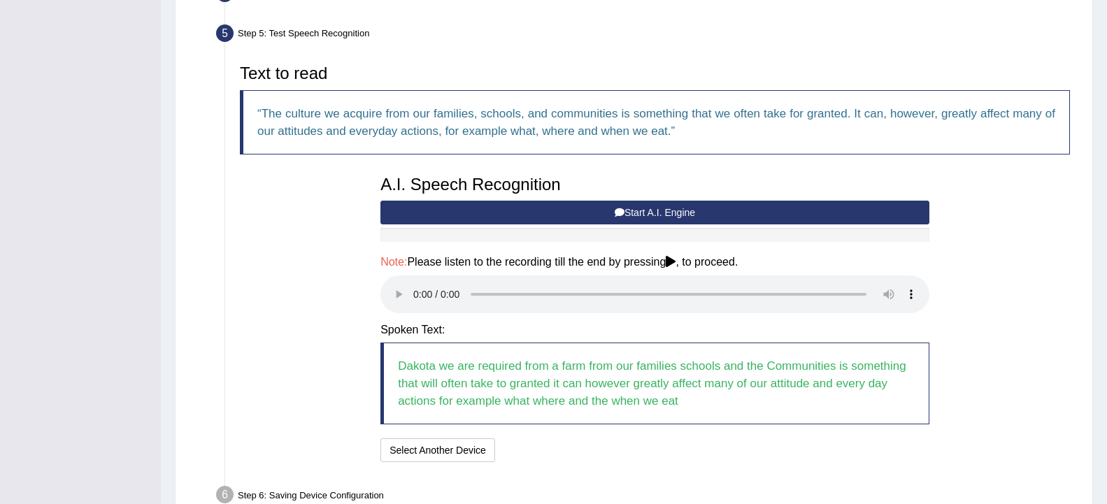
scroll to position [491, 0]
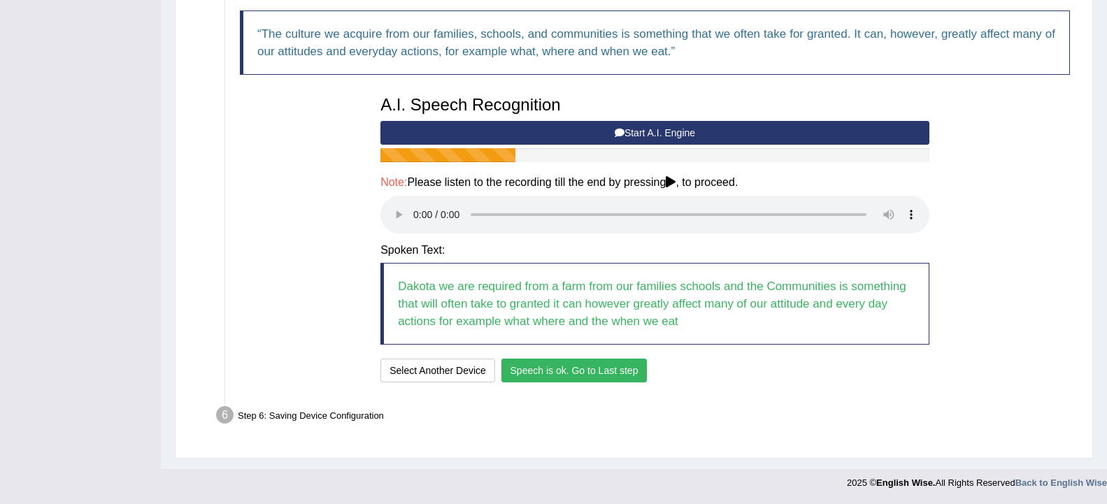
click at [556, 364] on button "Speech is ok. Go to Last step" at bounding box center [574, 371] width 146 height 24
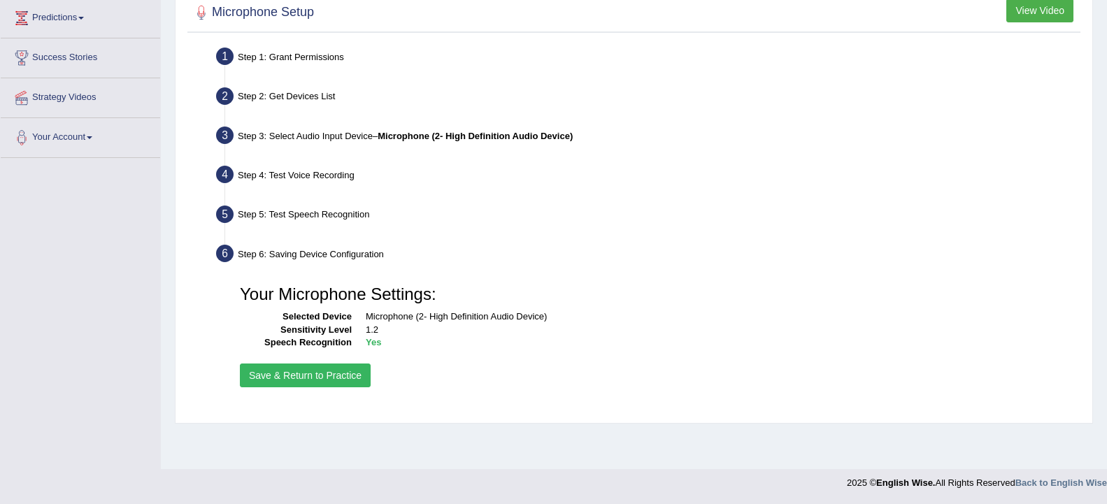
scroll to position [230, 0]
click at [330, 369] on button "Save & Return to Practice" at bounding box center [305, 376] width 131 height 24
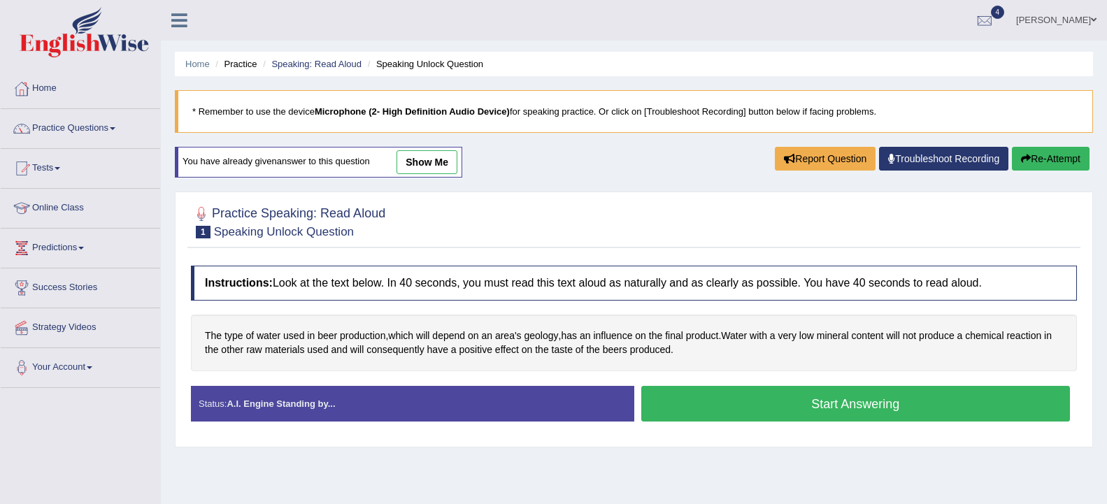
click at [808, 410] on button "Start Answering" at bounding box center [855, 404] width 429 height 36
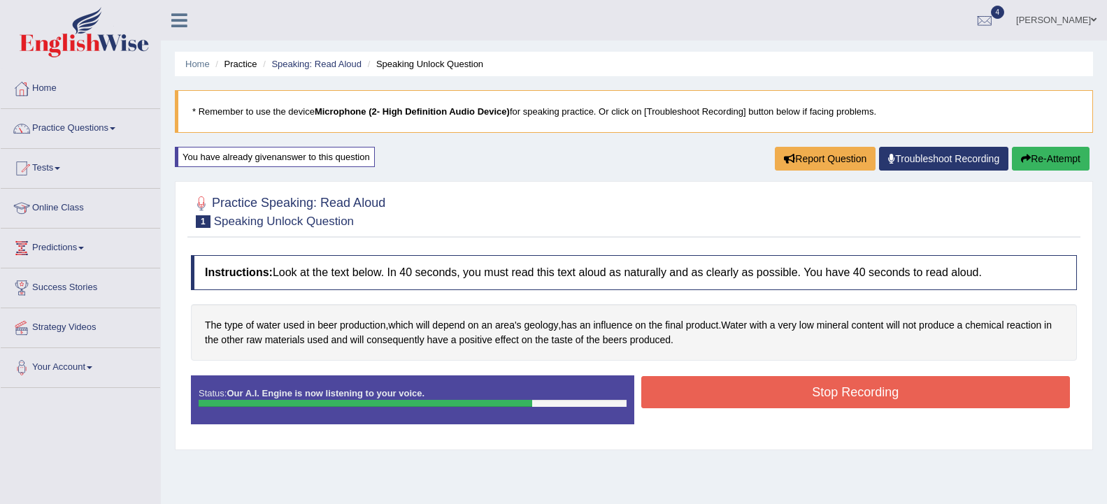
click at [906, 384] on button "Stop Recording" at bounding box center [855, 392] width 429 height 32
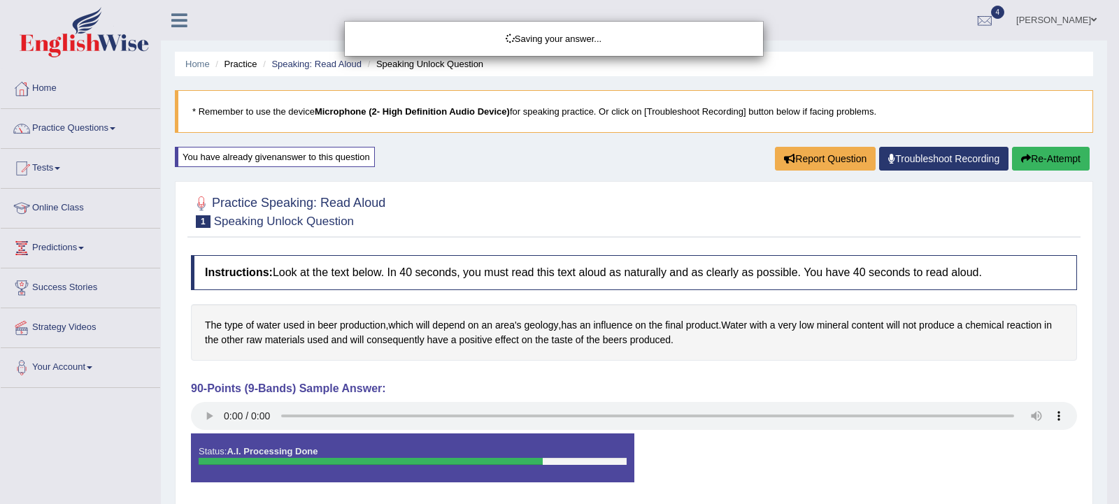
click at [211, 417] on div "Saving your answer..." at bounding box center [559, 252] width 1119 height 504
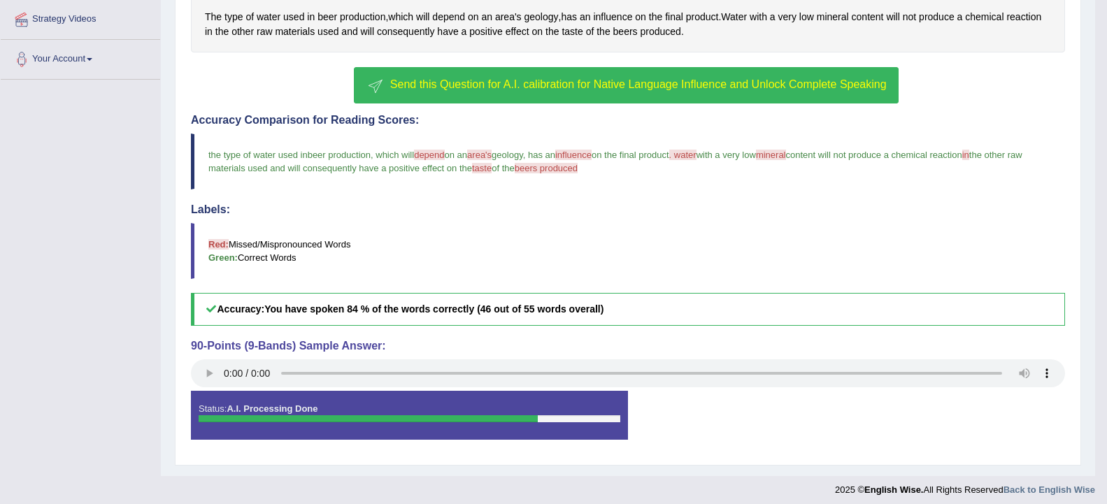
scroll to position [315, 0]
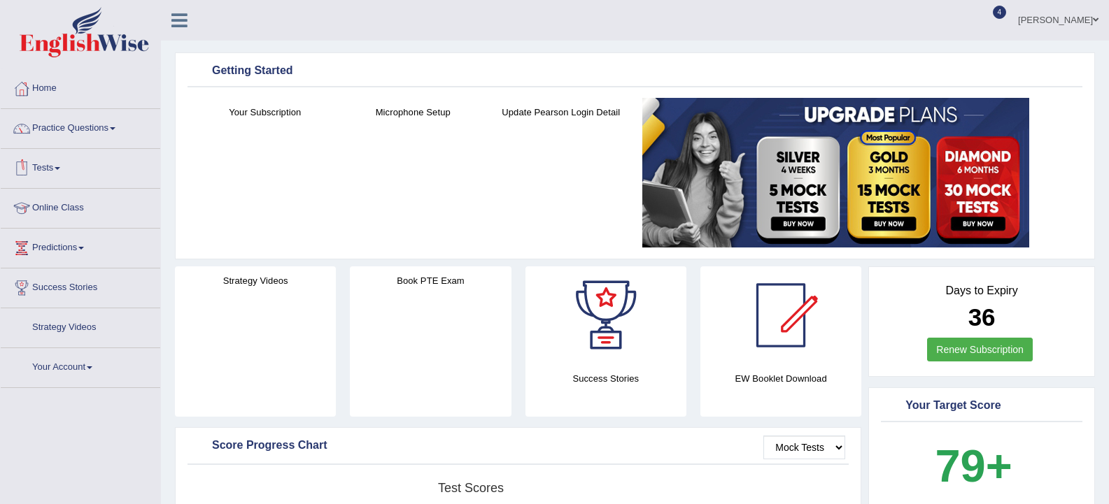
click at [55, 173] on link "Tests" at bounding box center [80, 166] width 159 height 35
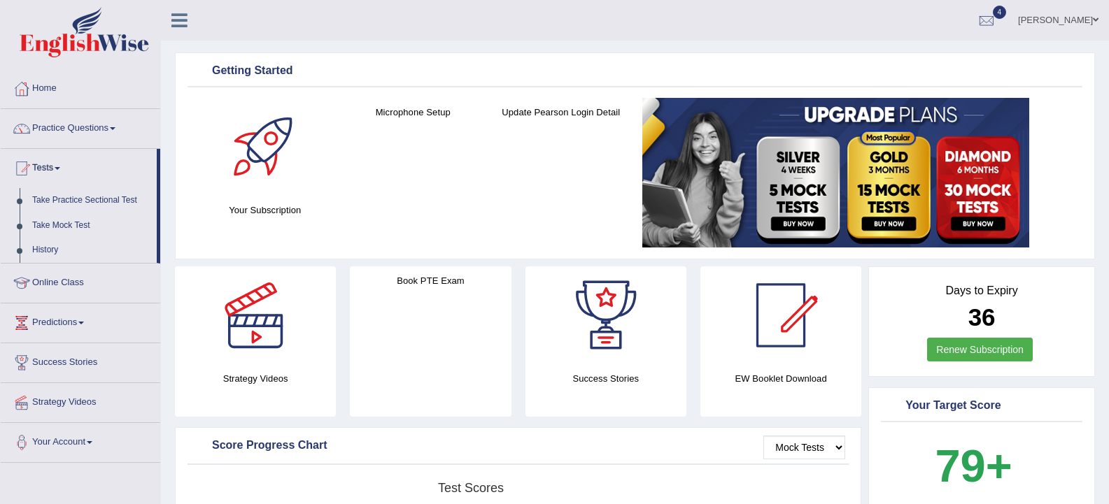
click at [57, 172] on link "Tests" at bounding box center [79, 166] width 156 height 35
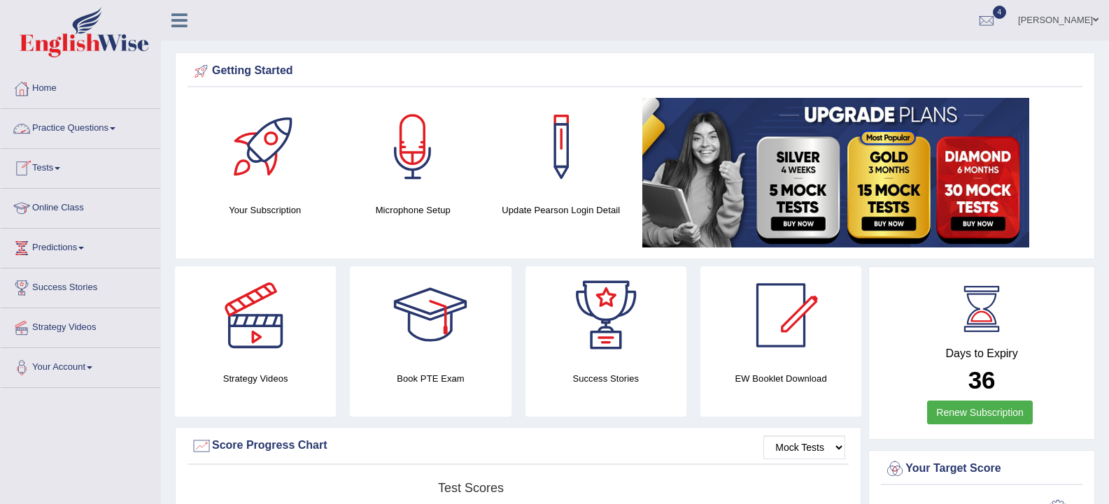
click at [62, 166] on link "Tests" at bounding box center [80, 166] width 159 height 35
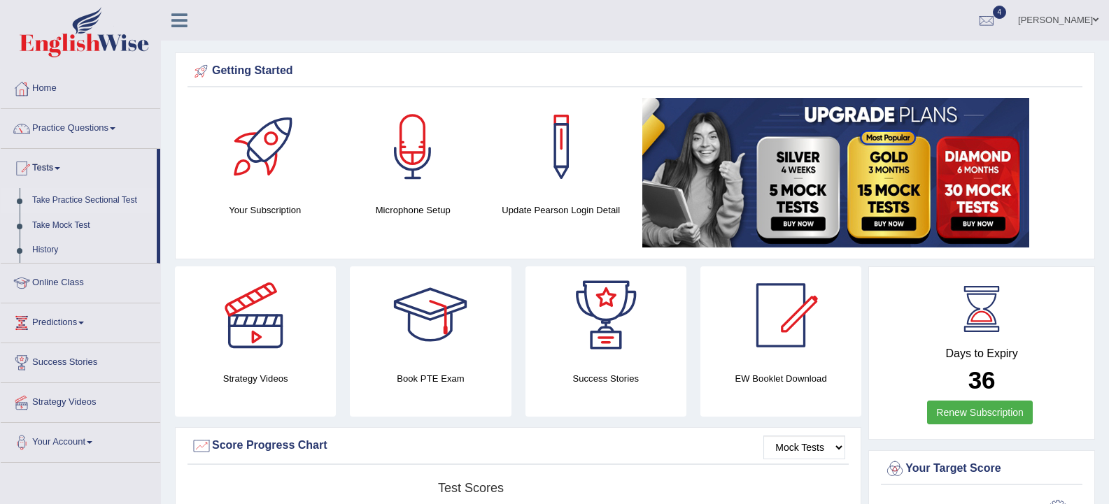
click at [80, 198] on link "Take Practice Sectional Test" at bounding box center [91, 200] width 131 height 25
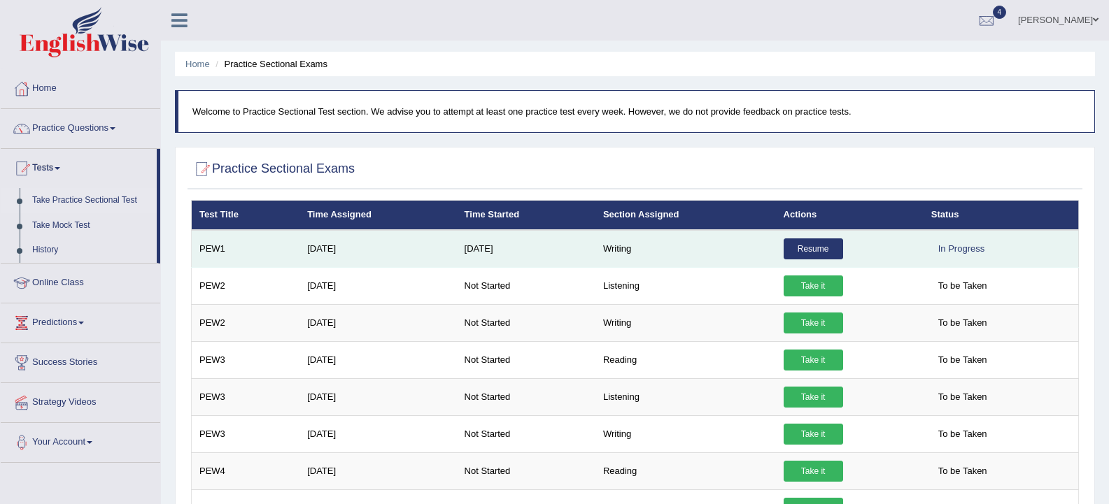
click at [822, 250] on link "Resume" at bounding box center [812, 248] width 59 height 21
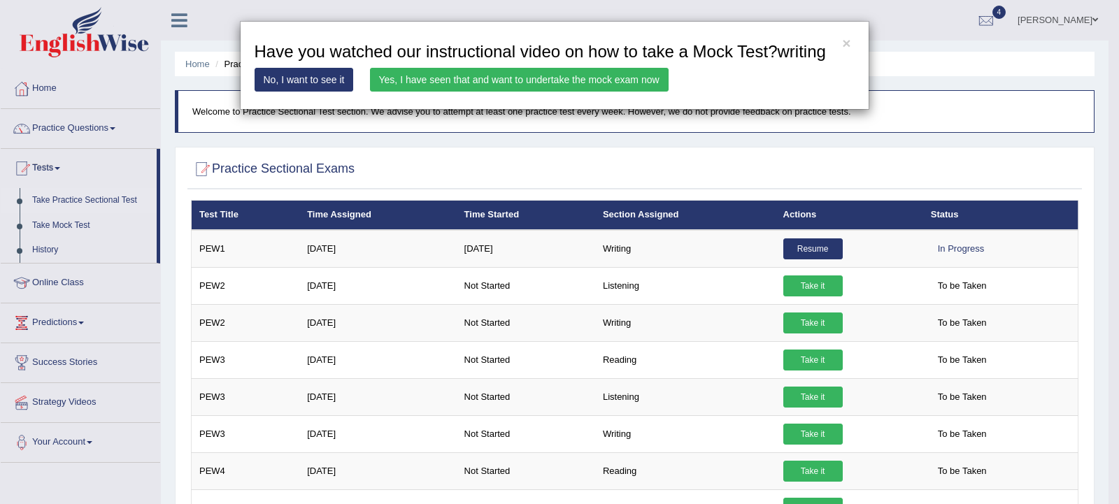
click at [322, 83] on link "No, I want to see it" at bounding box center [304, 80] width 99 height 24
